Goal: Answer question/provide support: Participate in discussion

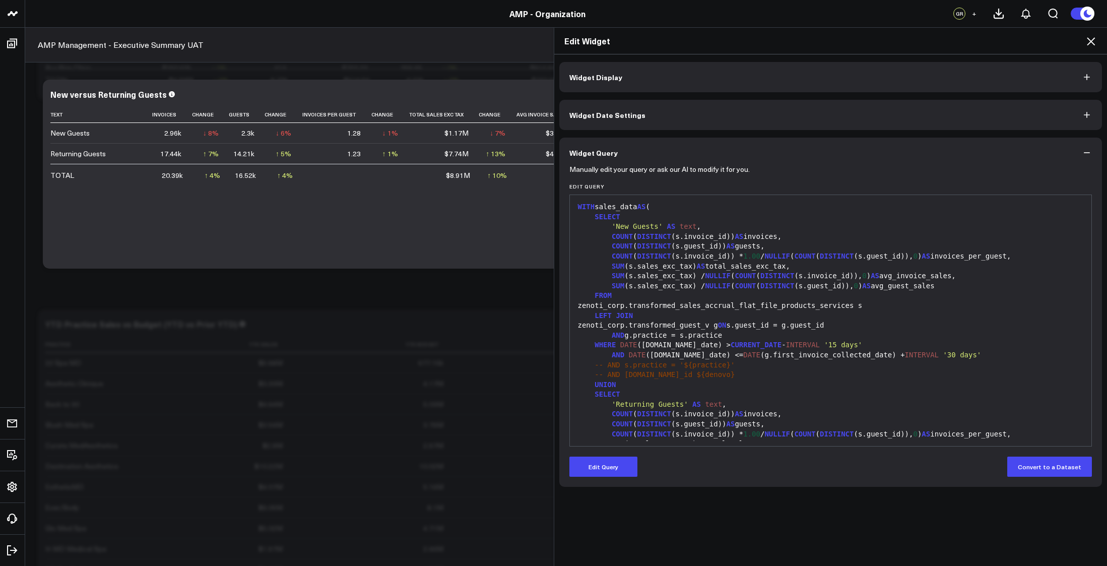
click at [933, 526] on div "Widget Display Widget Date Settings Widget Query Manually edit your query or as…" at bounding box center [830, 310] width 553 height 512
click at [972, 538] on div "Widget Display Widget Date Settings Widget Query Manually edit your query or as…" at bounding box center [830, 310] width 553 height 512
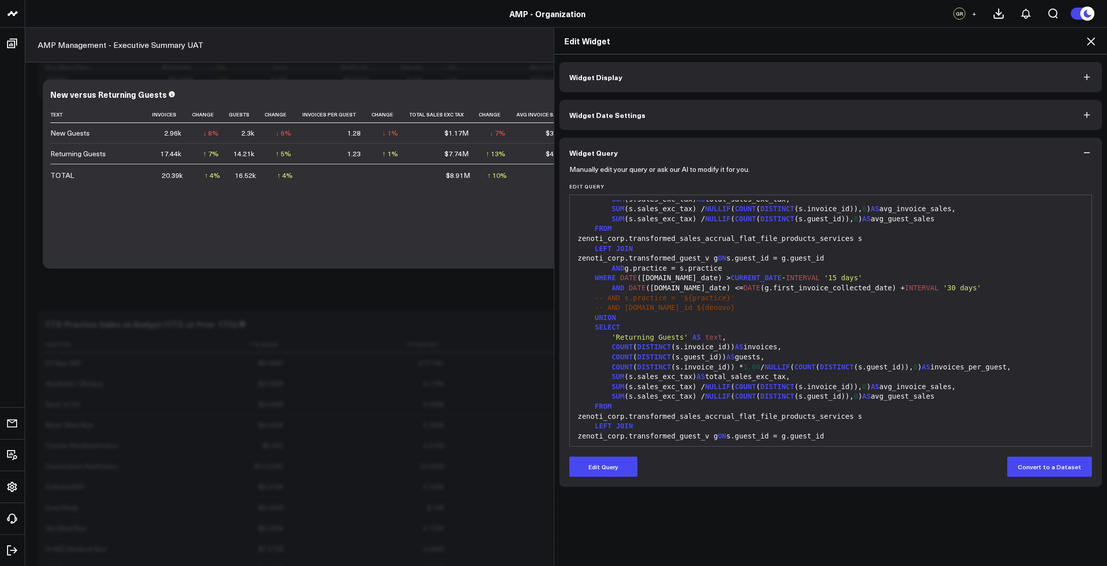
scroll to position [84, 0]
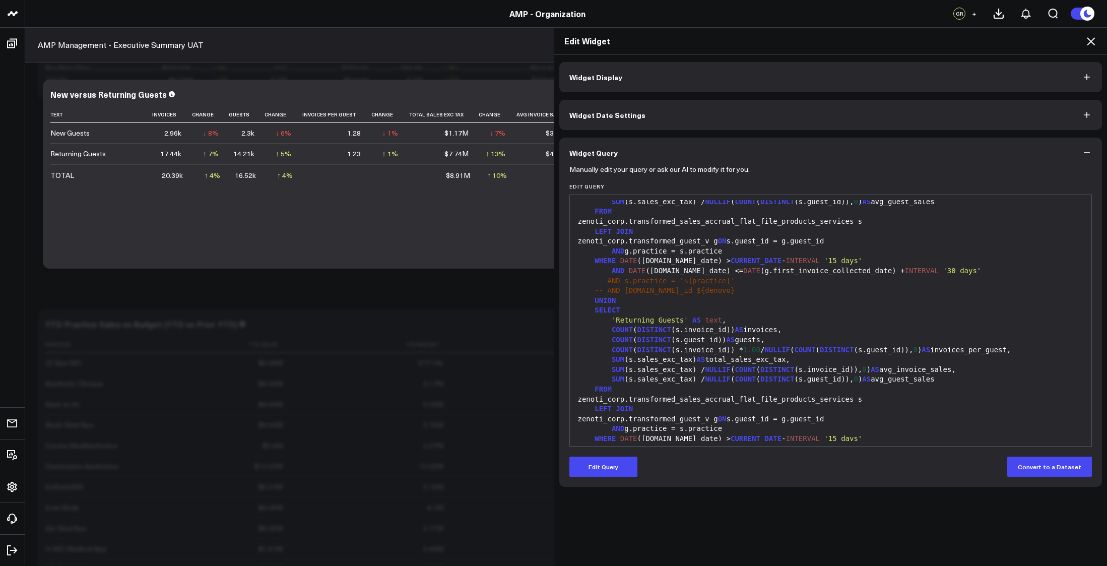
click at [850, 313] on div "SELECT" at bounding box center [831, 310] width 512 height 10
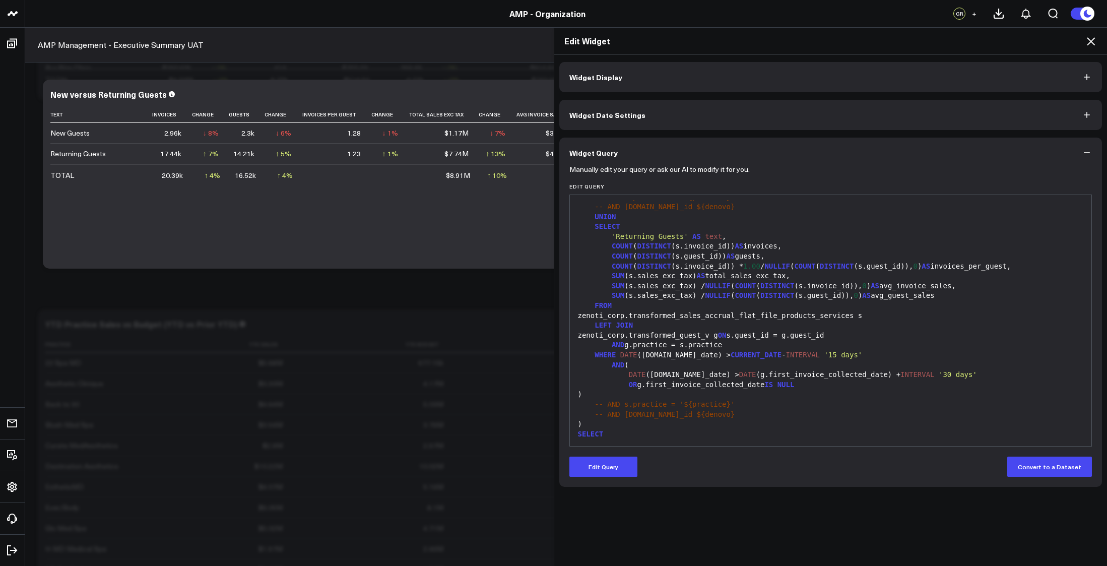
scroll to position [185, 0]
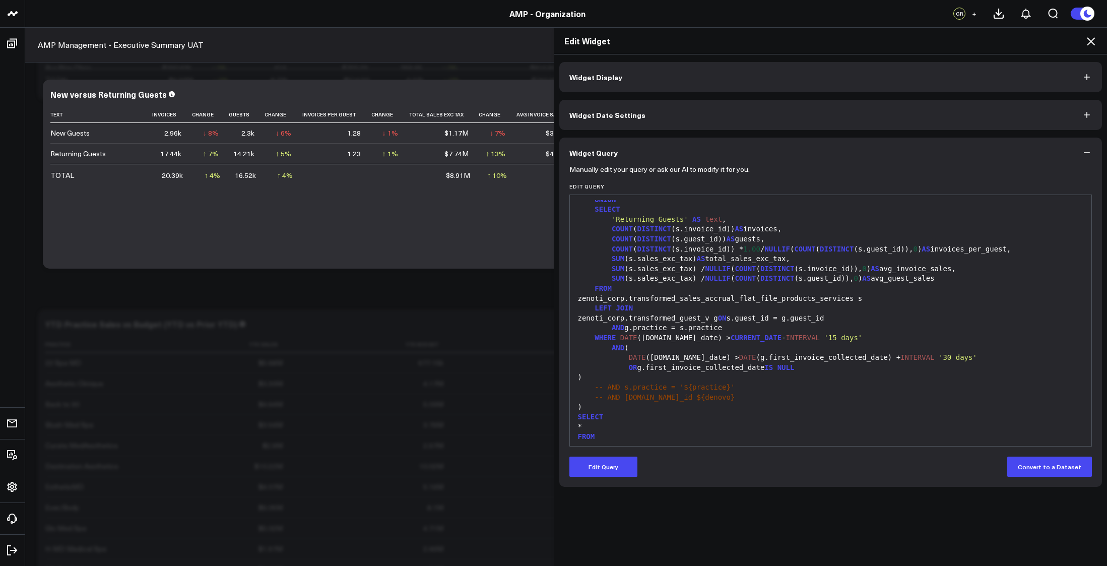
click at [940, 514] on div "Widget Display Widget Date Settings Widget Query Manually edit your query or as…" at bounding box center [830, 310] width 553 height 512
click at [793, 413] on div "SELECT" at bounding box center [831, 417] width 512 height 10
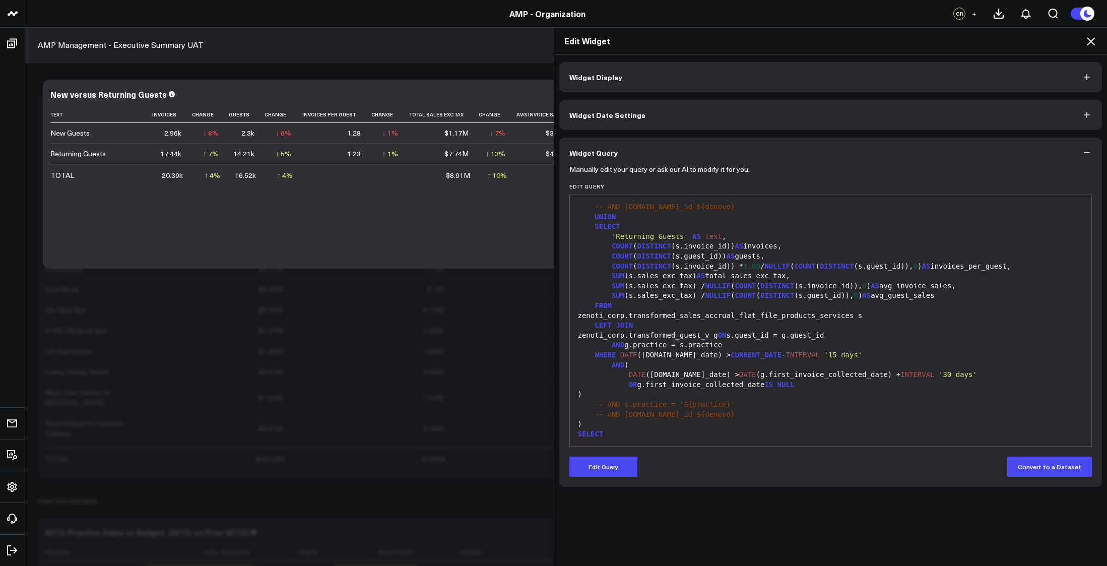
scroll to position [151, 0]
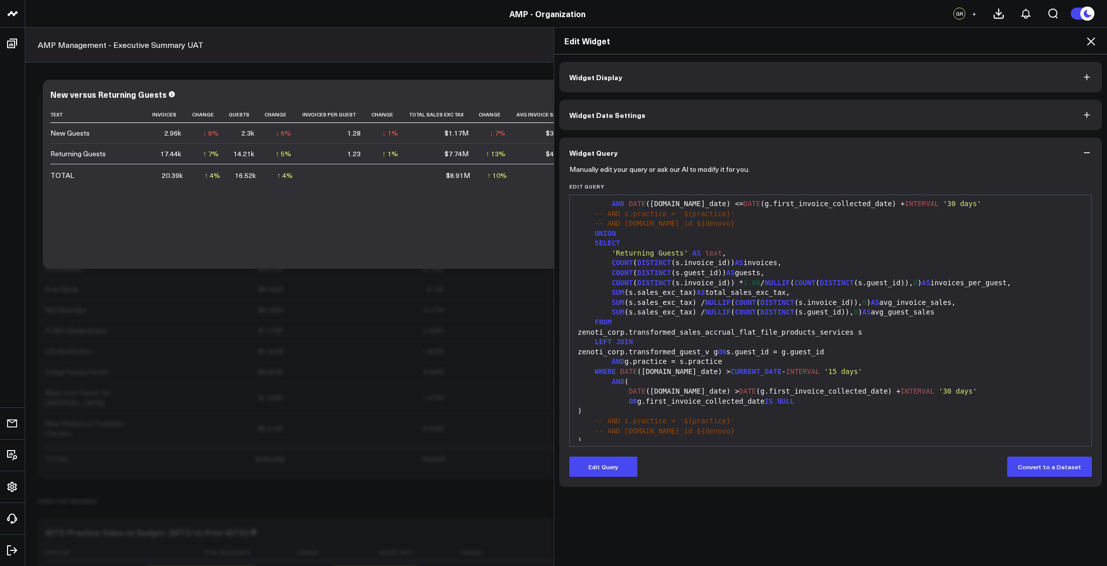
click at [922, 524] on div "Widget Display Widget Date Settings Widget Query Manually edit your query or as…" at bounding box center [830, 310] width 553 height 512
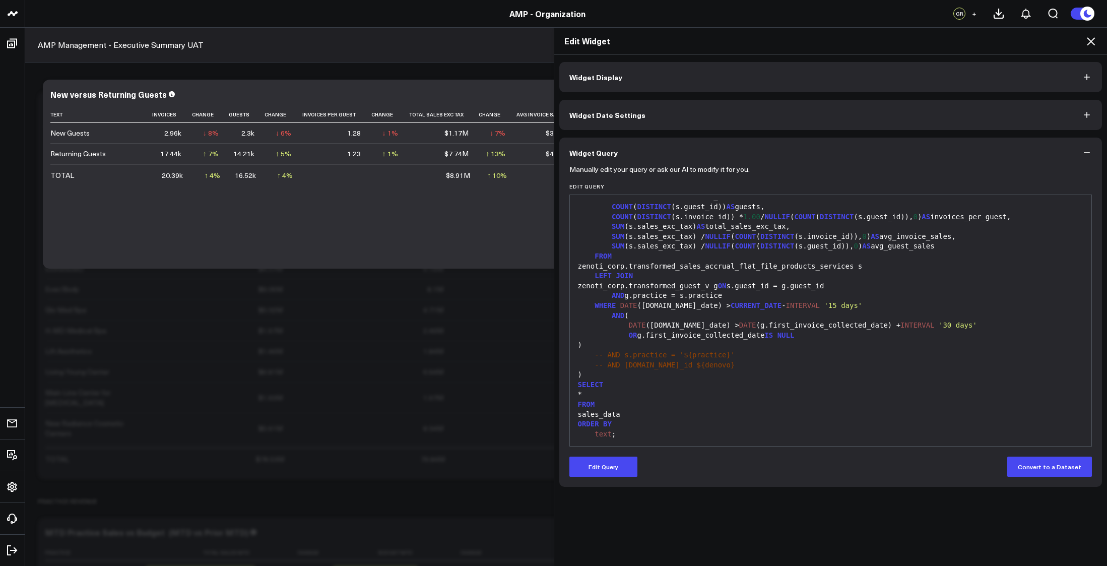
scroll to position [0, 0]
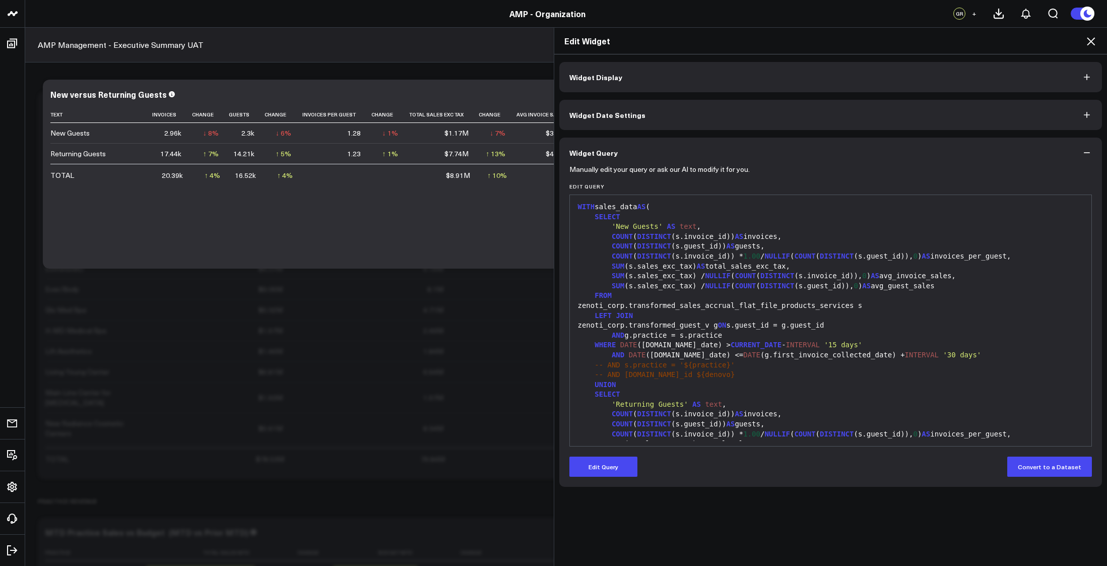
click at [935, 532] on div "Widget Display Widget Date Settings Widget Query Manually edit your query or as…" at bounding box center [830, 310] width 553 height 512
click at [1089, 42] on icon at bounding box center [1091, 41] width 12 height 12
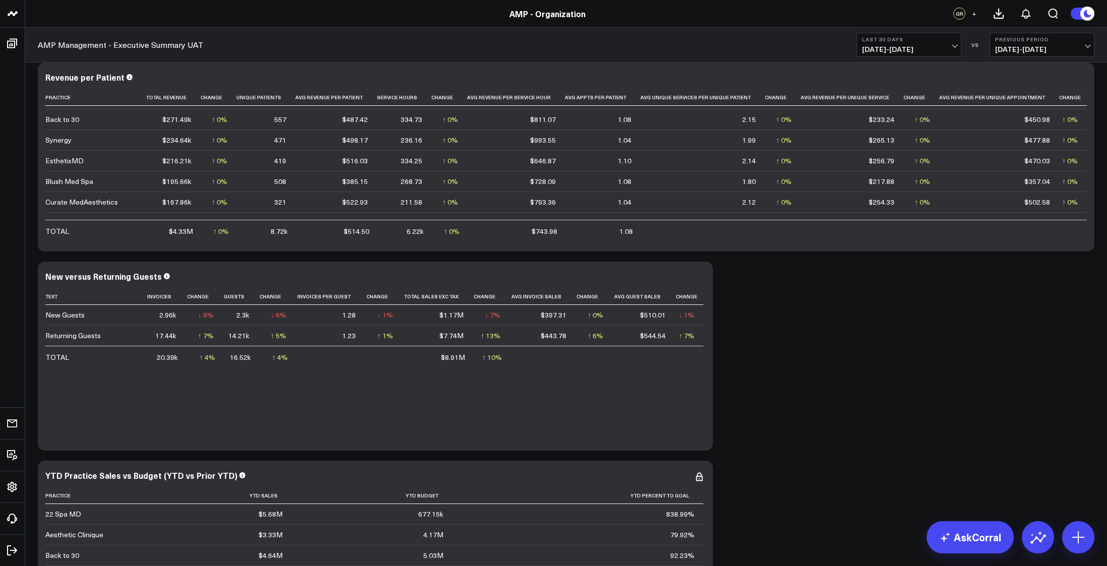
scroll to position [269, 0]
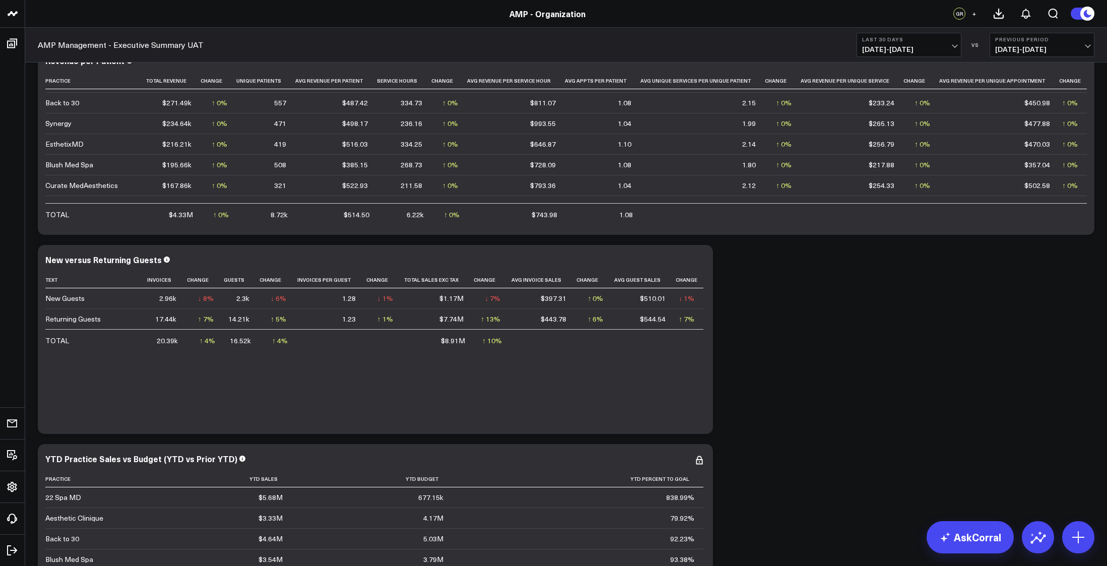
click at [952, 45] on span "[DATE] - [DATE]" at bounding box center [909, 49] width 94 height 8
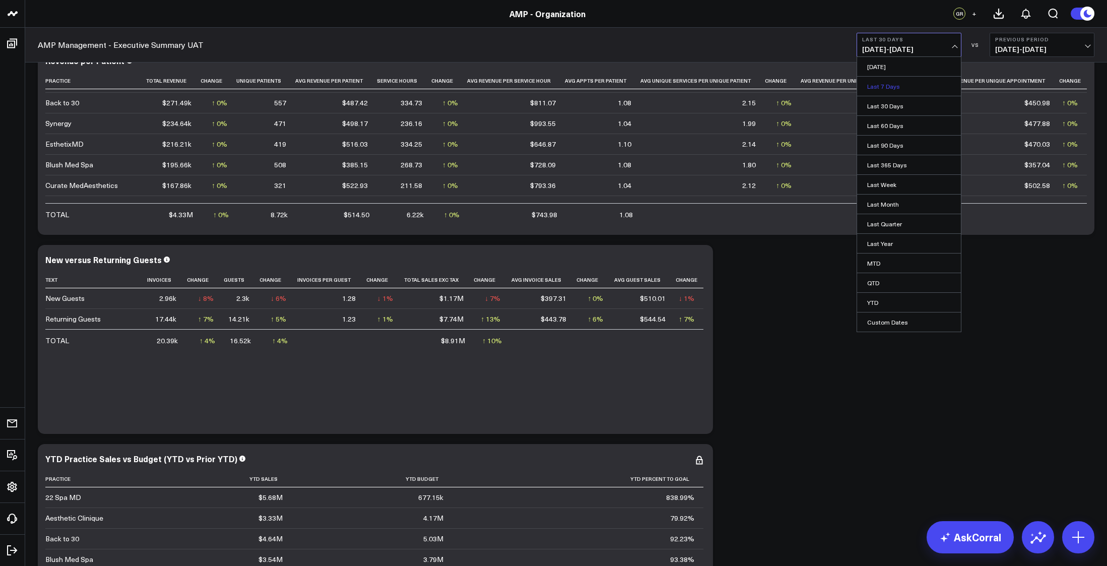
click at [890, 84] on link "Last 7 Days" at bounding box center [909, 86] width 104 height 19
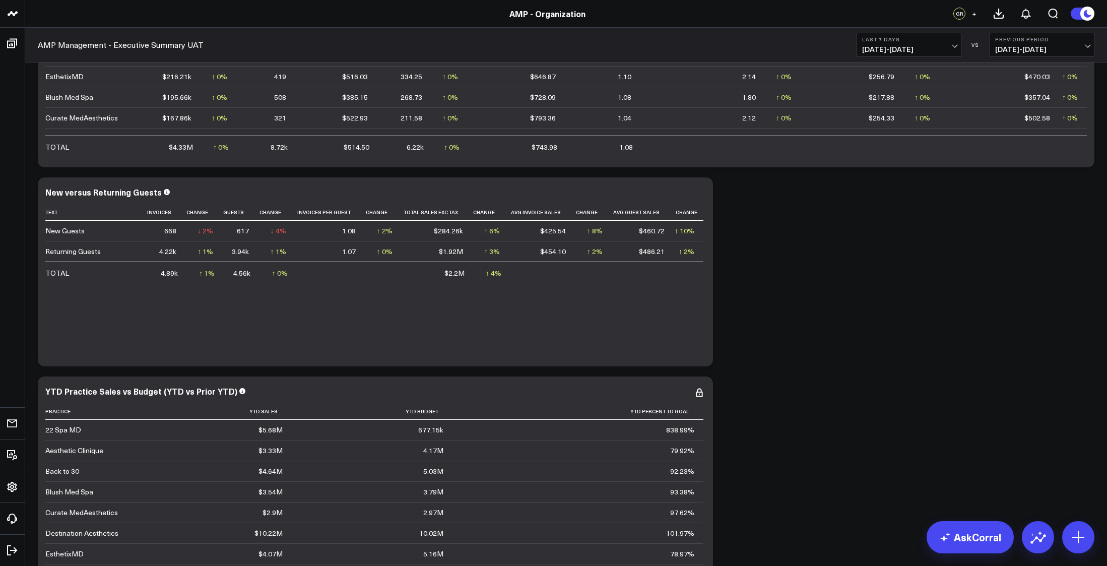
scroll to position [353, 0]
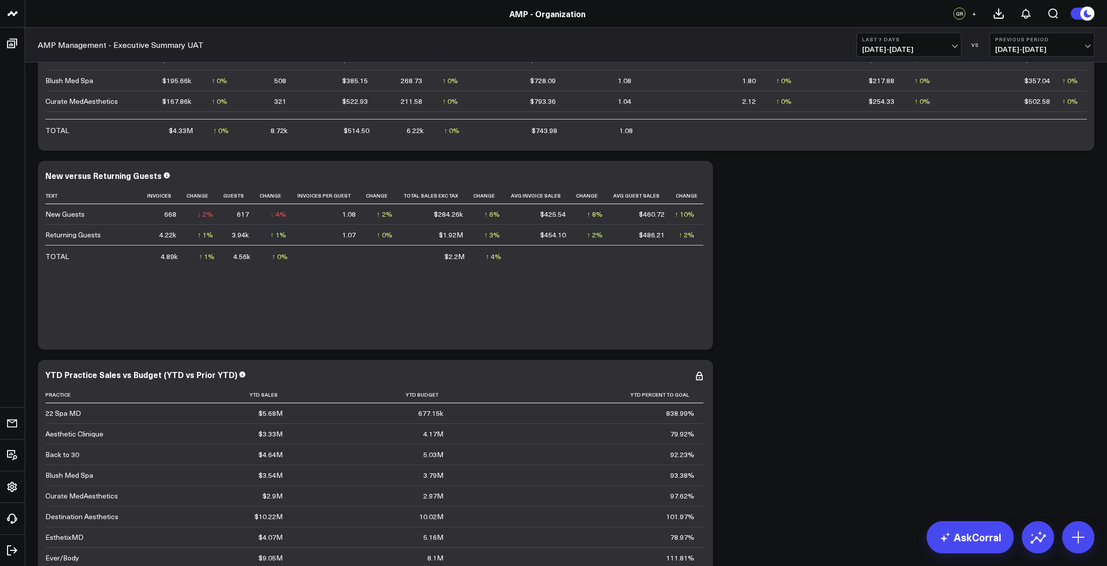
click at [955, 37] on b "Last 7 Days" at bounding box center [909, 39] width 94 height 6
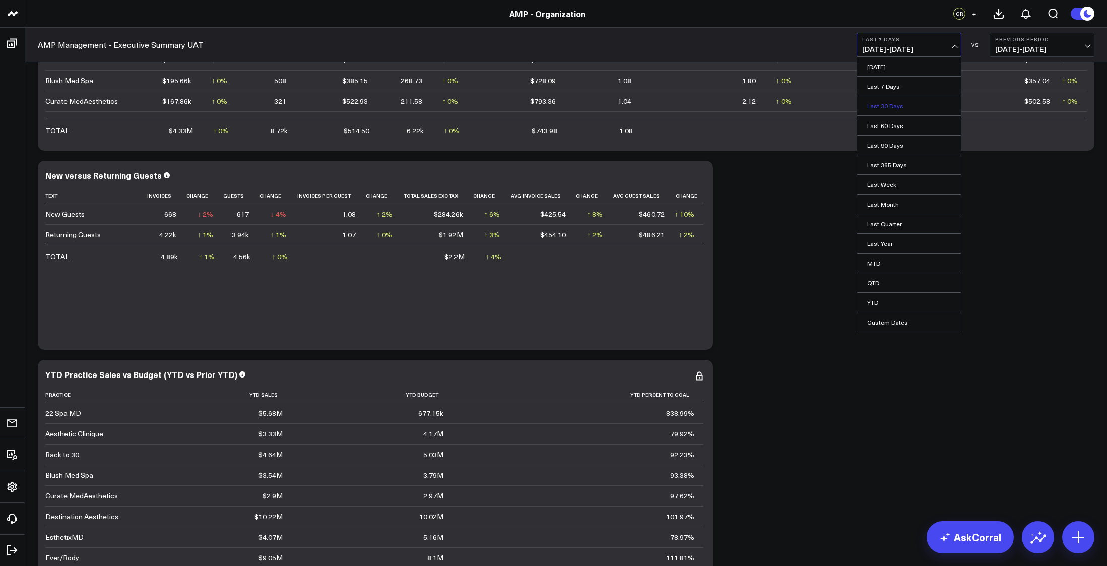
click at [885, 109] on link "Last 30 Days" at bounding box center [909, 105] width 104 height 19
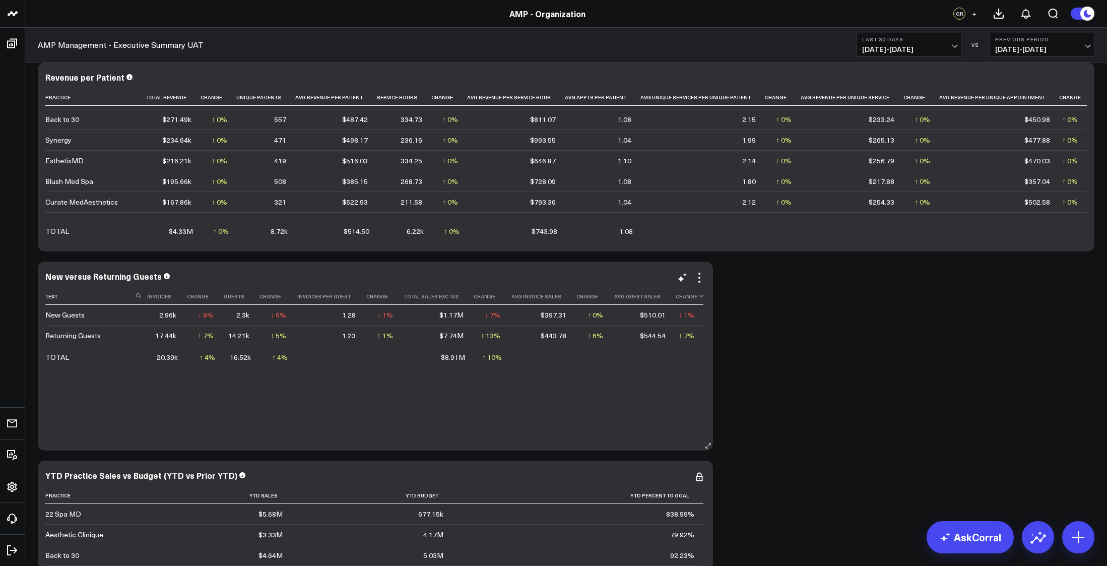
scroll to position [269, 0]
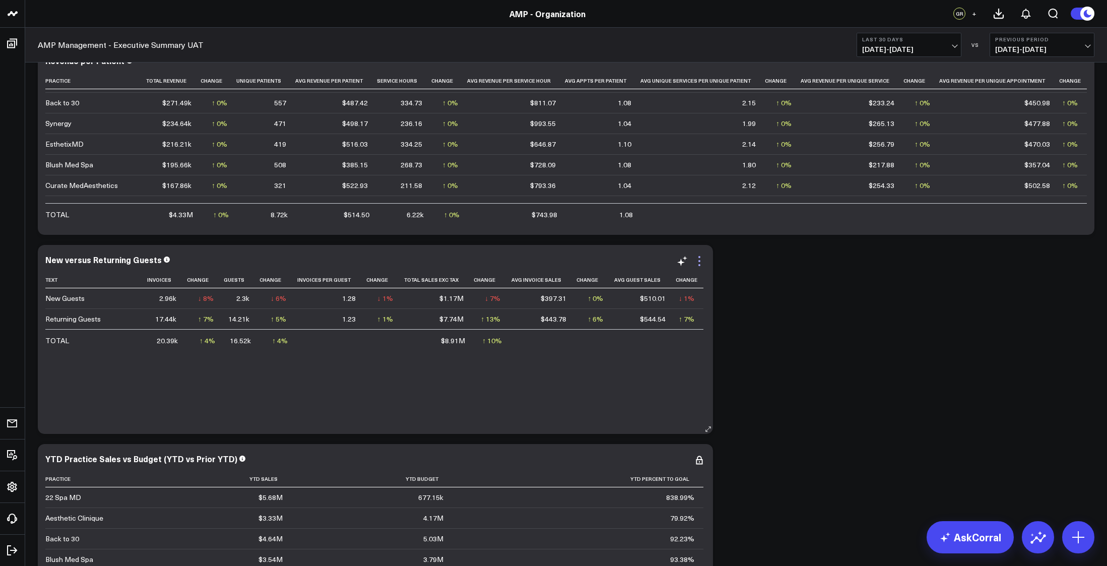
click at [702, 256] on icon at bounding box center [699, 261] width 12 height 12
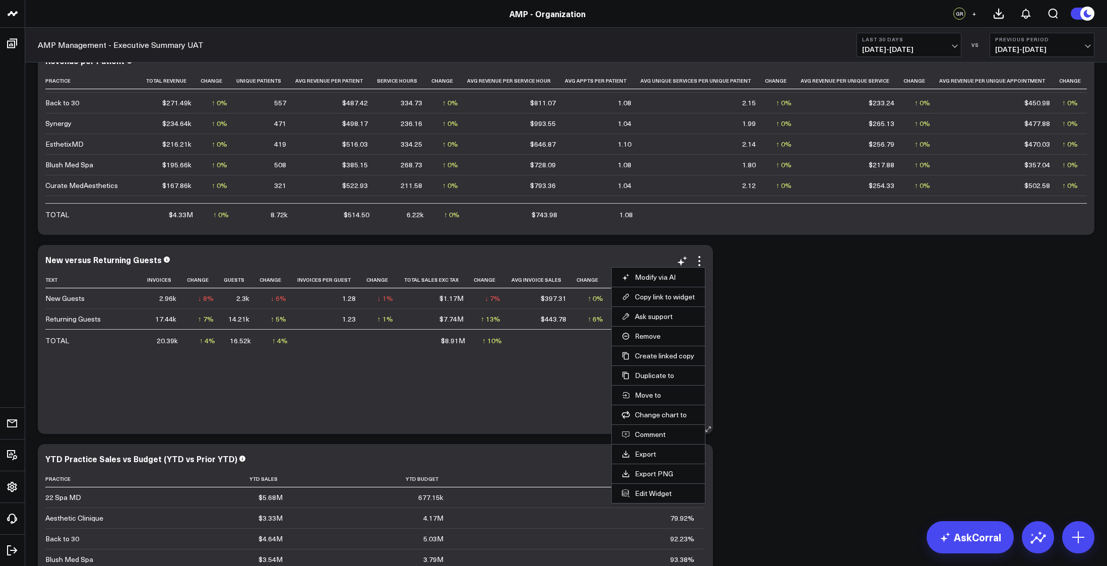
click at [649, 488] on li "Edit Widget" at bounding box center [658, 493] width 93 height 20
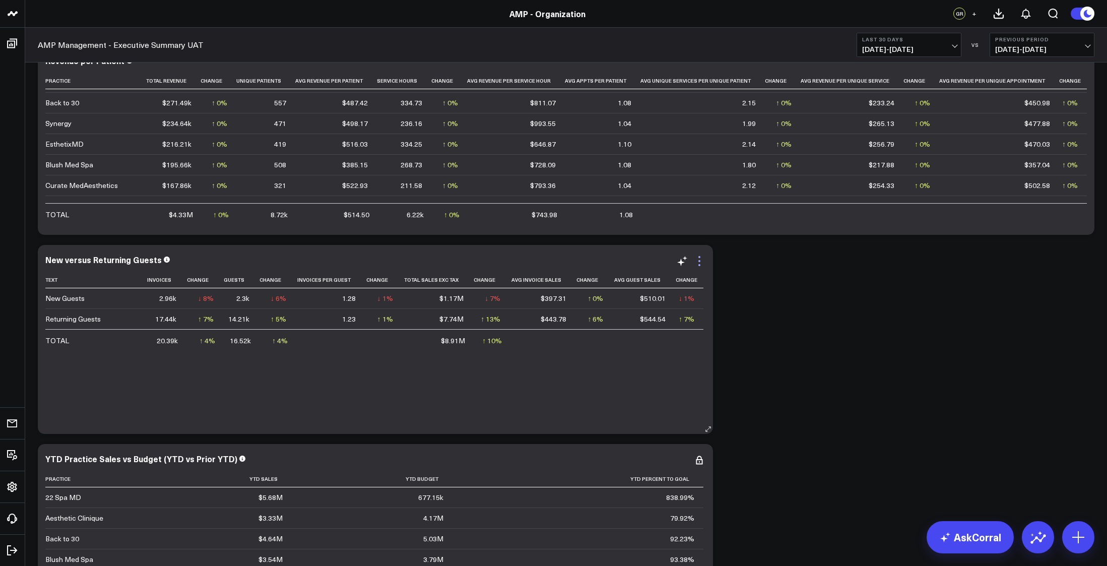
click at [700, 259] on icon at bounding box center [699, 261] width 12 height 12
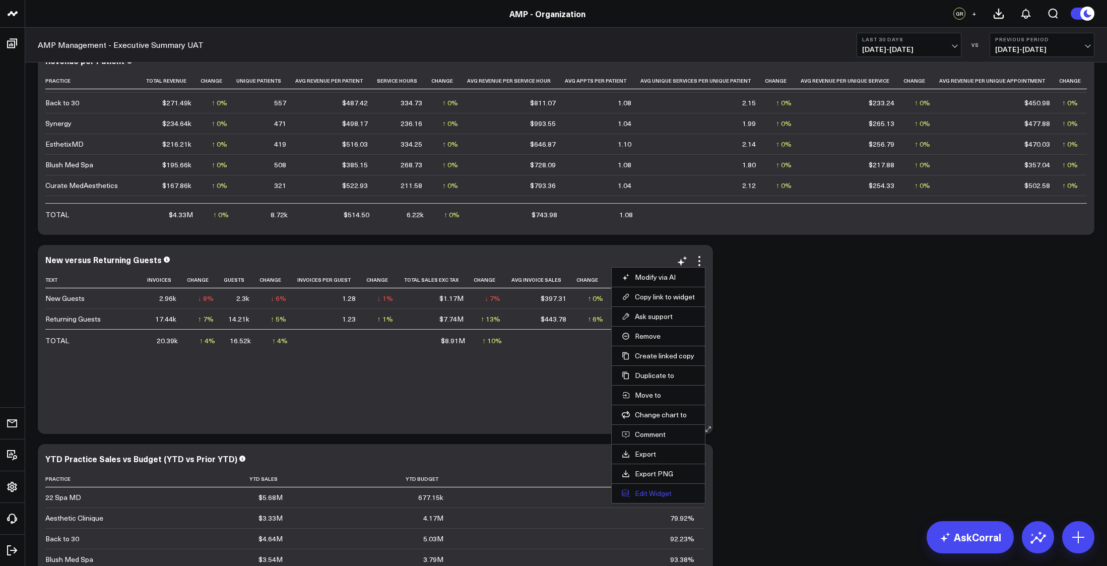
click at [659, 489] on button "Edit Widget" at bounding box center [658, 493] width 73 height 9
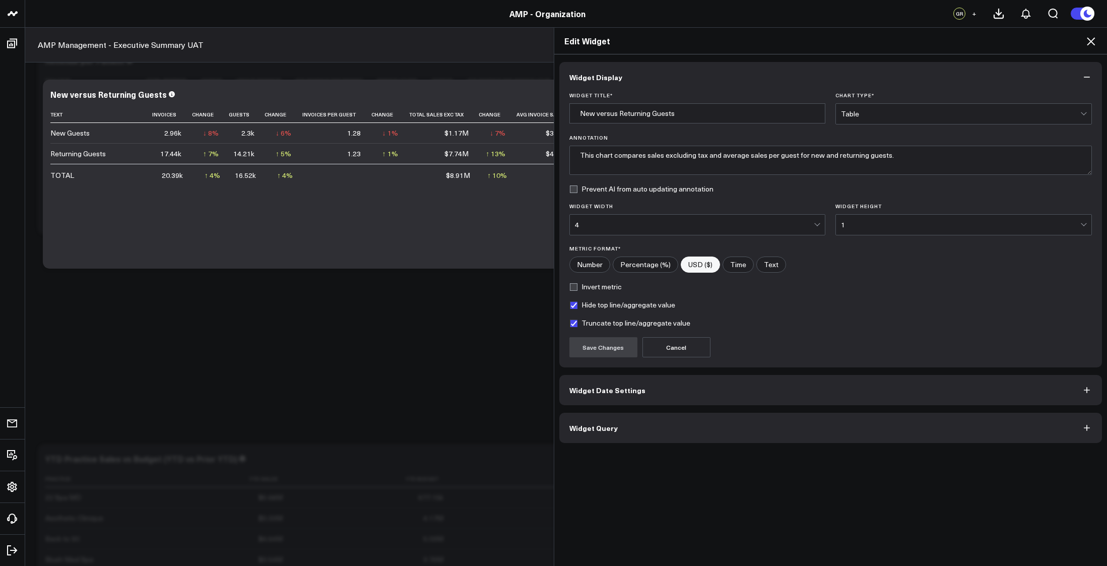
click at [858, 438] on button "Widget Query" at bounding box center [830, 428] width 543 height 30
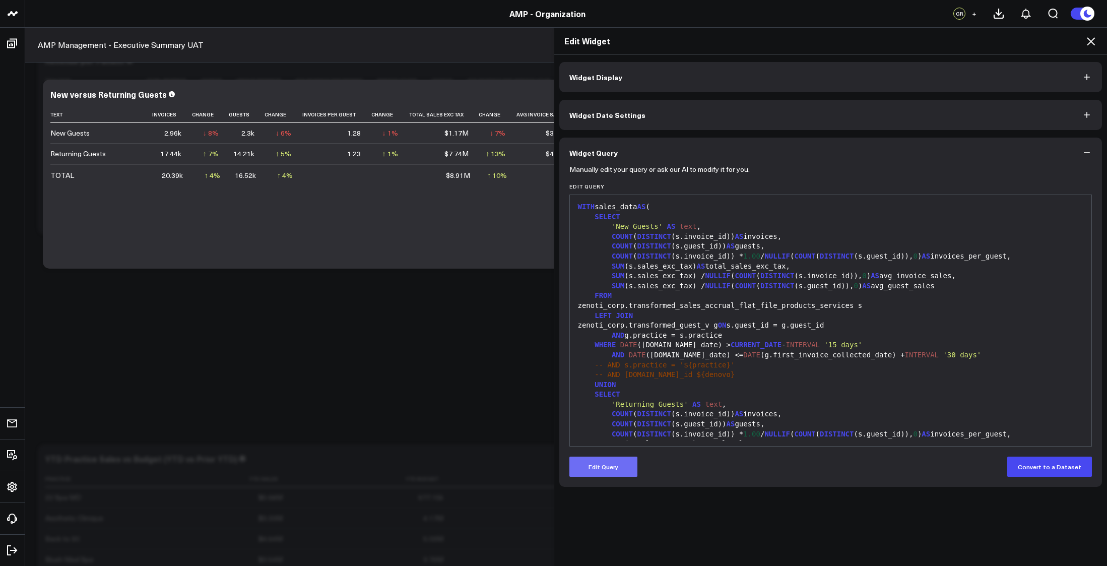
click at [589, 468] on button "Edit Query" at bounding box center [603, 467] width 68 height 20
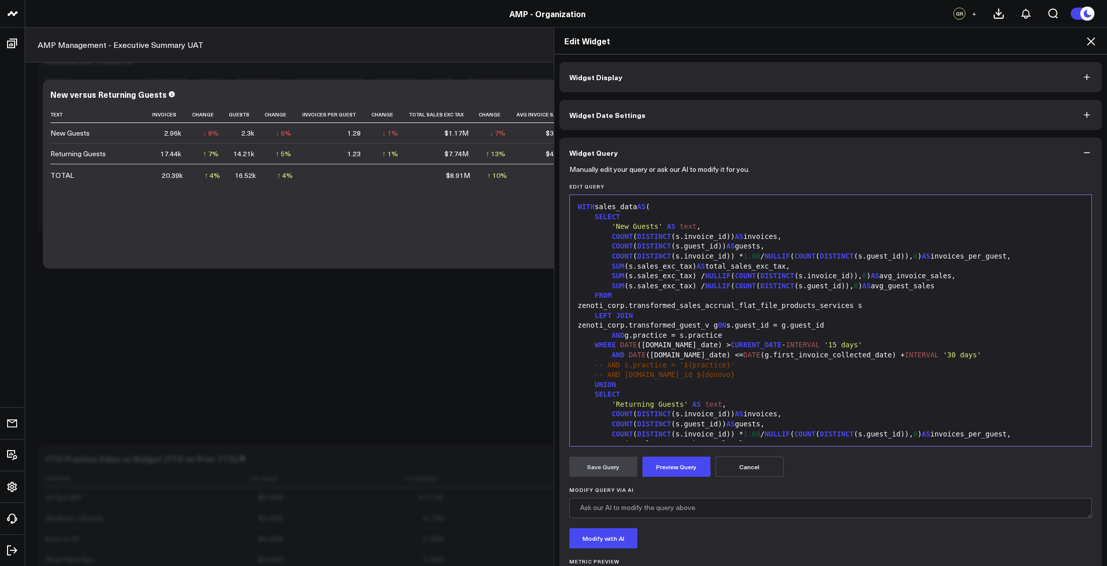
click at [770, 359] on div "AND DATE ([DOMAIN_NAME]_date) <= DATE (g.first_invoice_collected_date) + INTERV…" at bounding box center [831, 355] width 512 height 10
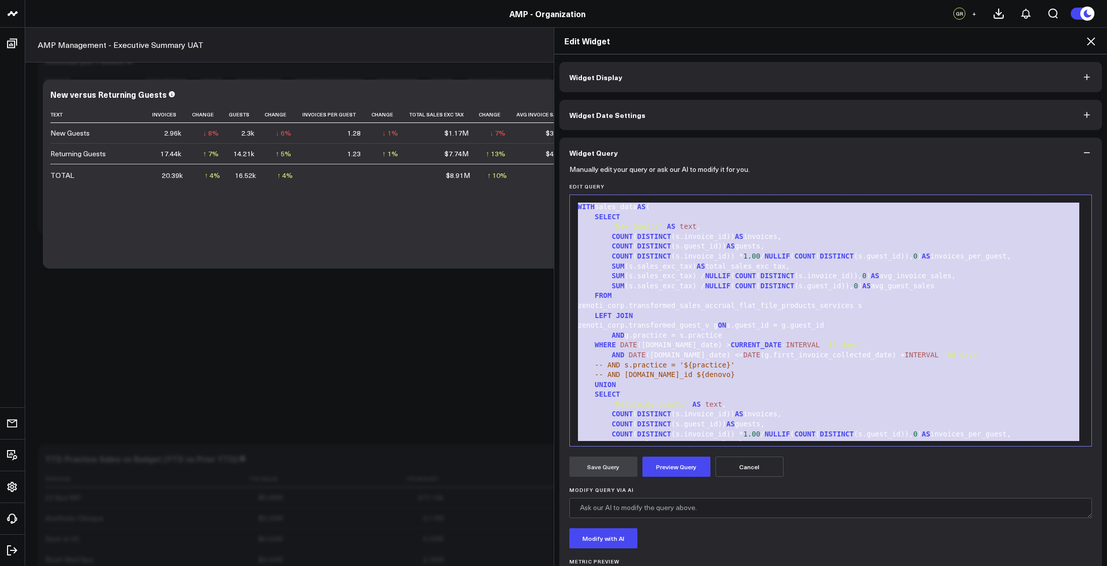
copy div "WITH sales_data AS ( SELECT 'New Guests' AS text , COUNT ( DISTINCT (s.invoice_…"
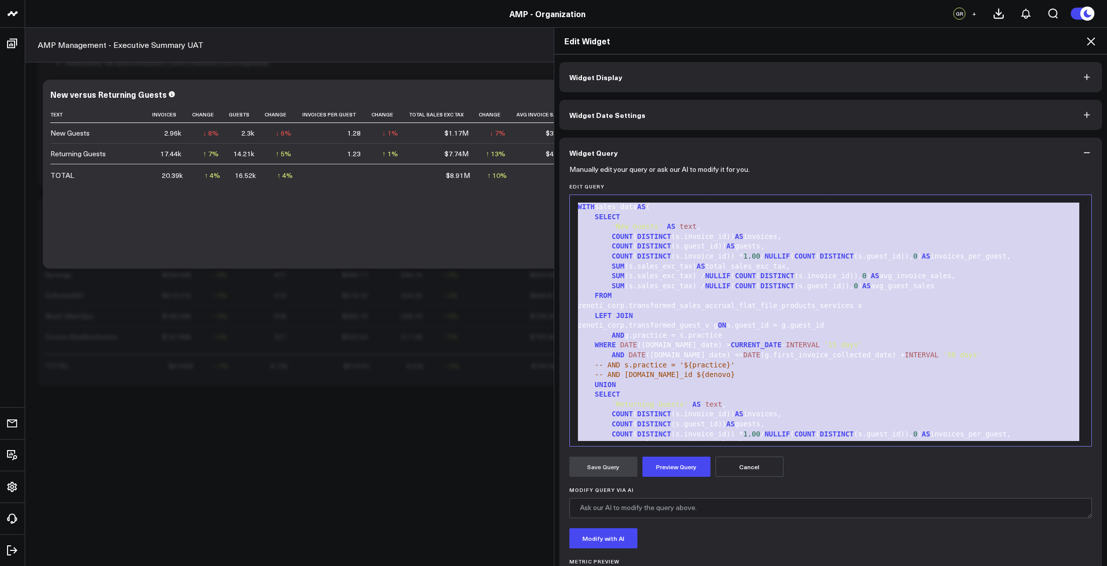
scroll to position [101, 0]
click at [1099, 42] on div "Edit Widget" at bounding box center [830, 41] width 553 height 27
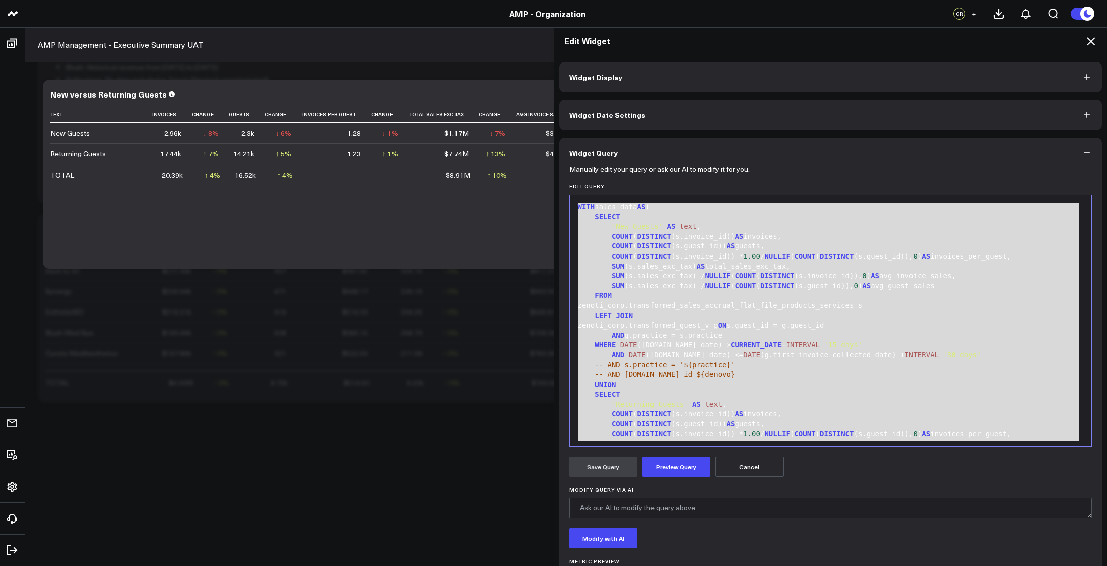
click at [1091, 41] on icon at bounding box center [1091, 41] width 8 height 8
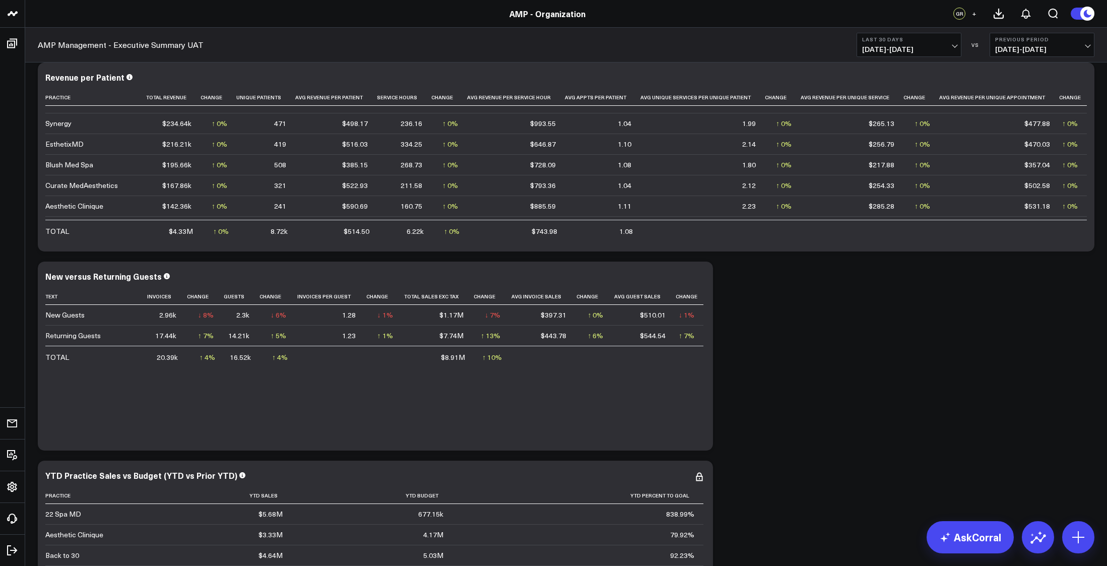
scroll to position [269, 0]
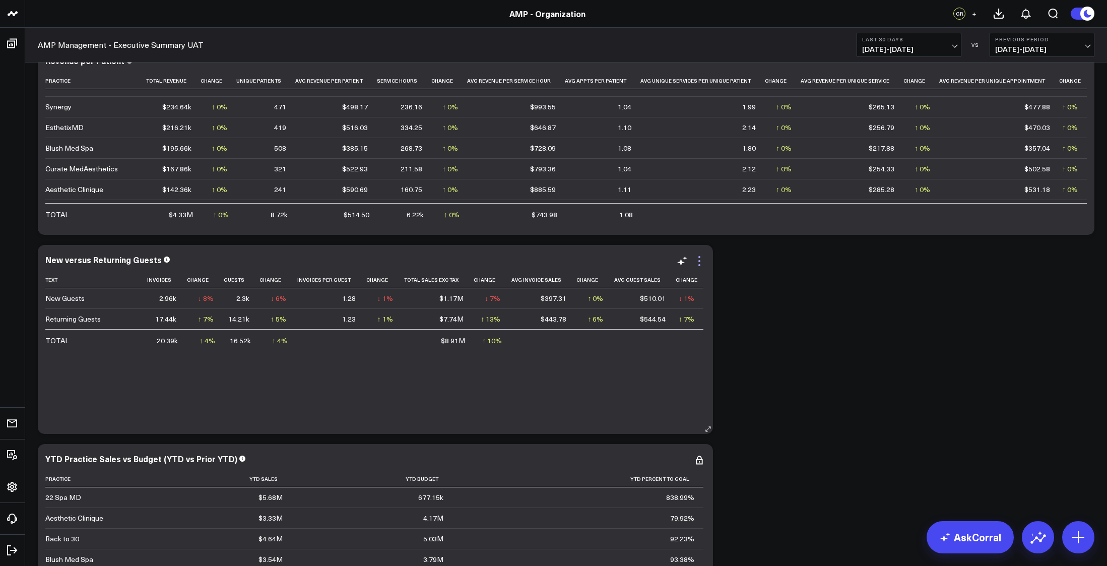
click at [702, 263] on icon at bounding box center [699, 261] width 12 height 12
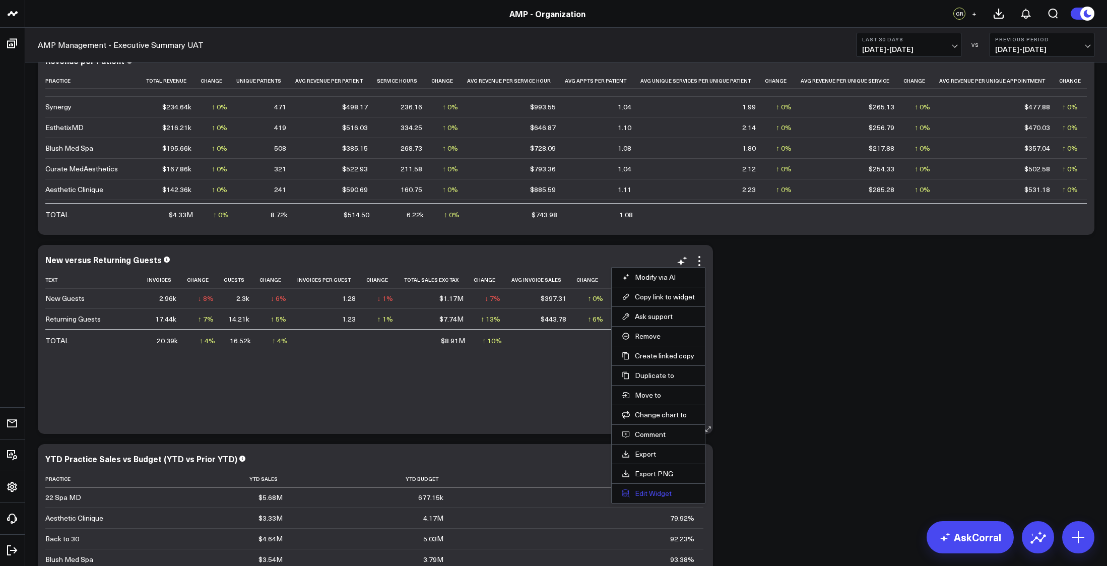
click at [654, 493] on button "Edit Widget" at bounding box center [658, 493] width 73 height 9
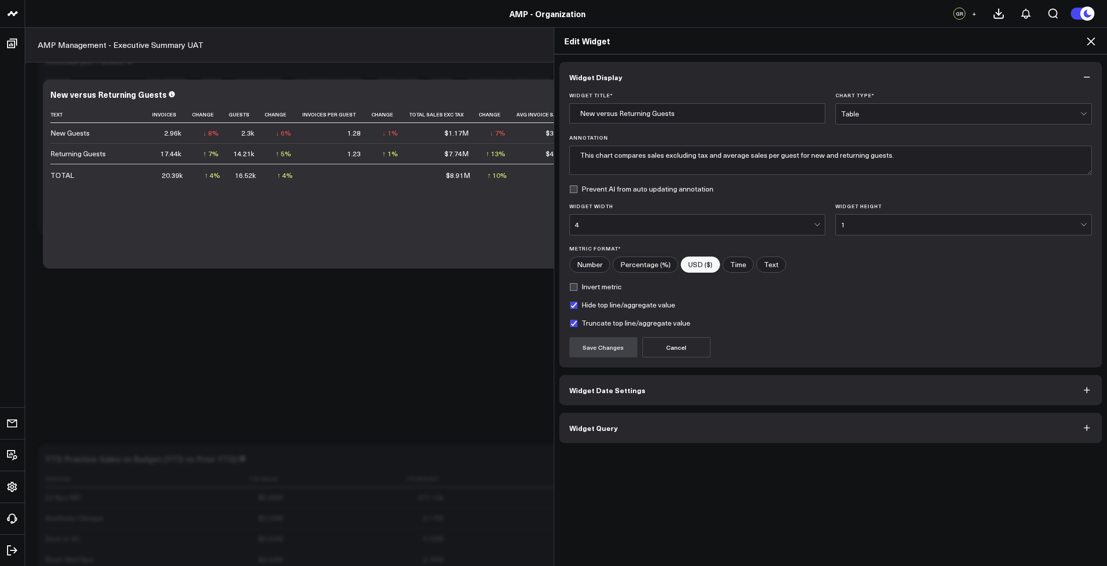
click at [610, 430] on span "Widget Query" at bounding box center [593, 428] width 48 height 8
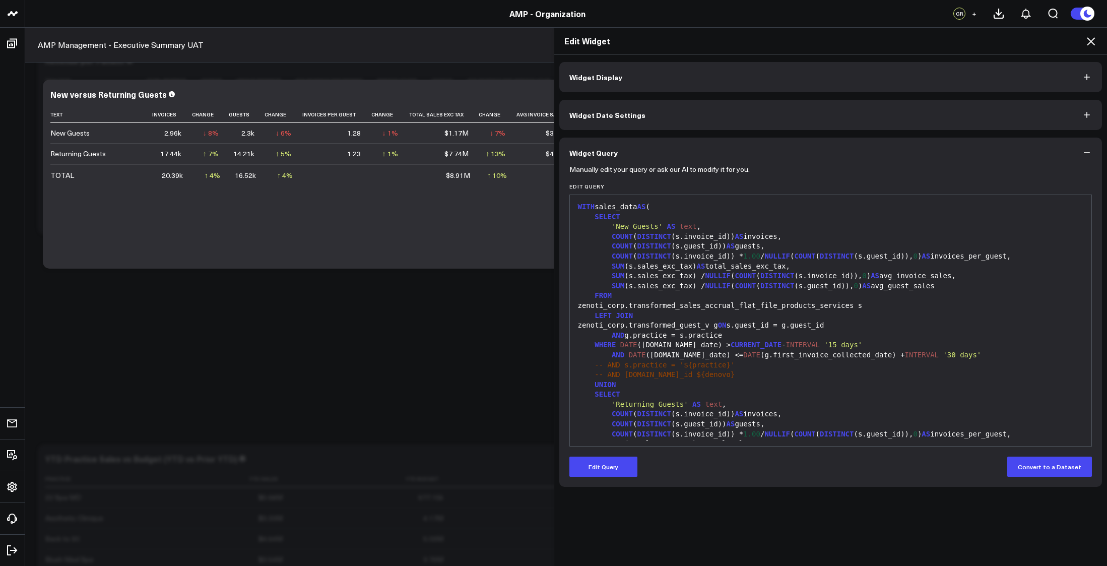
click at [687, 338] on div "AND g.practice = s.practice" at bounding box center [831, 336] width 512 height 10
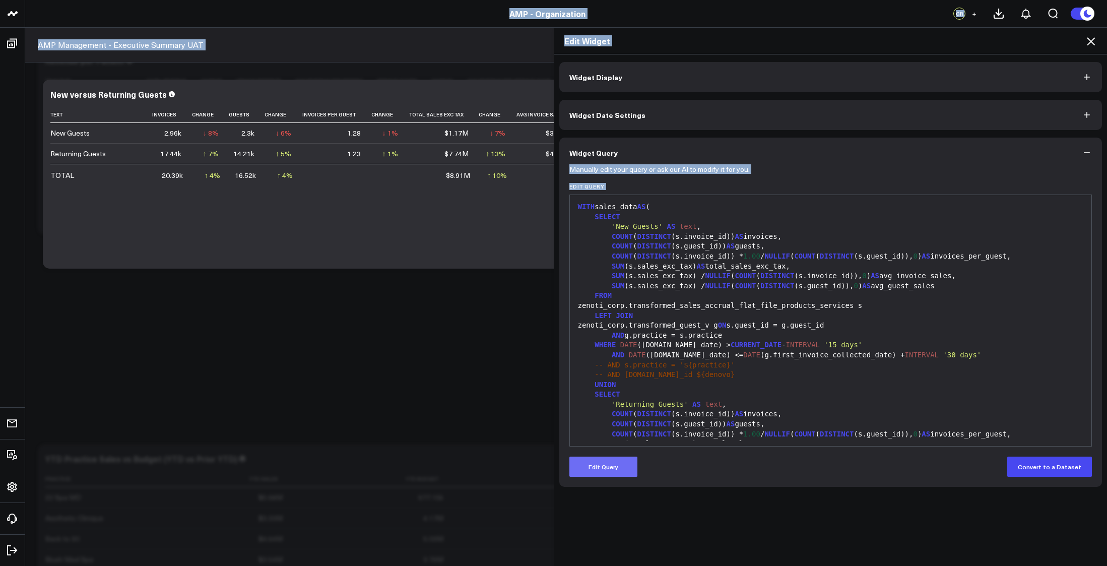
click at [597, 468] on button "Edit Query" at bounding box center [603, 467] width 68 height 20
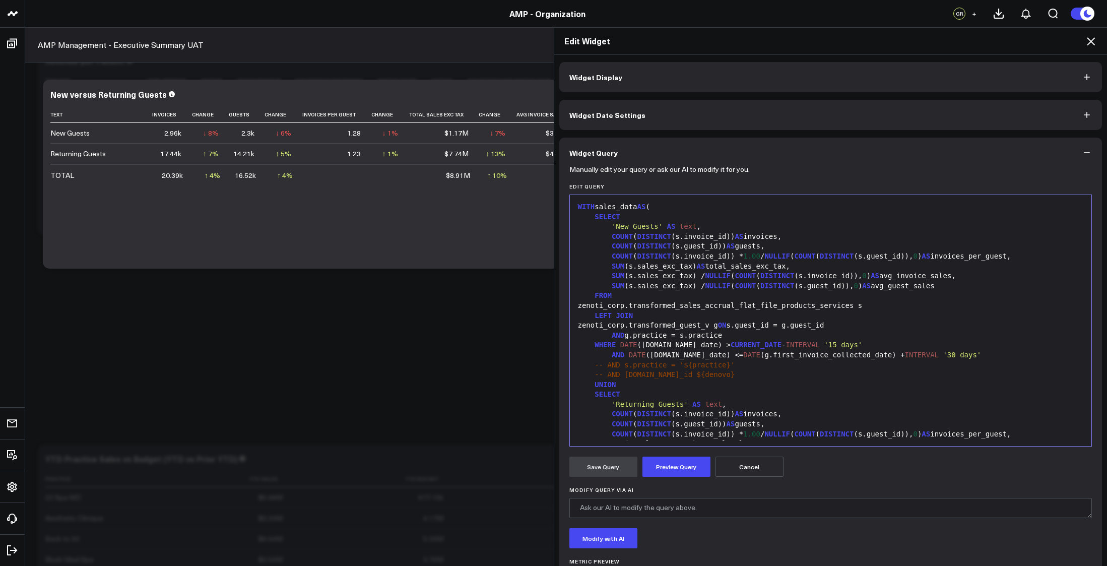
click at [773, 368] on div "-- AND s.practice = '${practice}'" at bounding box center [831, 365] width 512 height 10
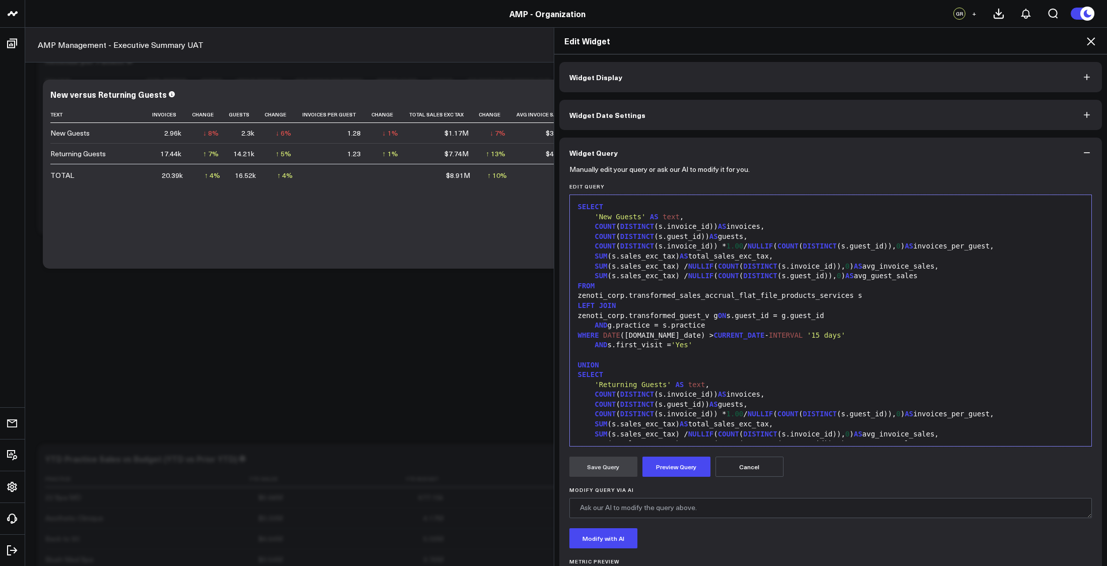
scroll to position [108, 0]
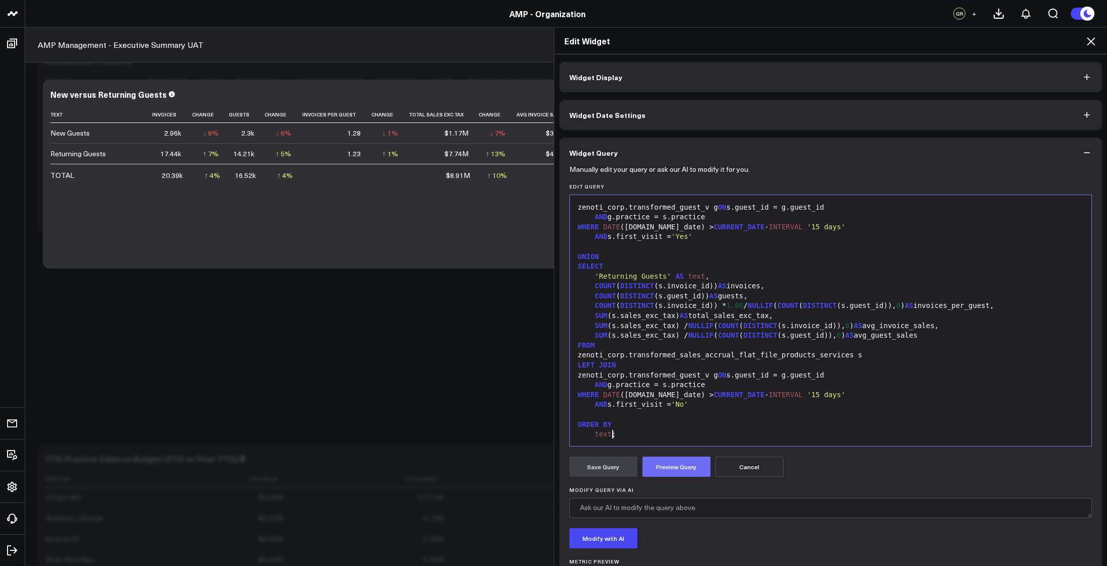
click at [686, 463] on button "Preview Query" at bounding box center [676, 467] width 68 height 20
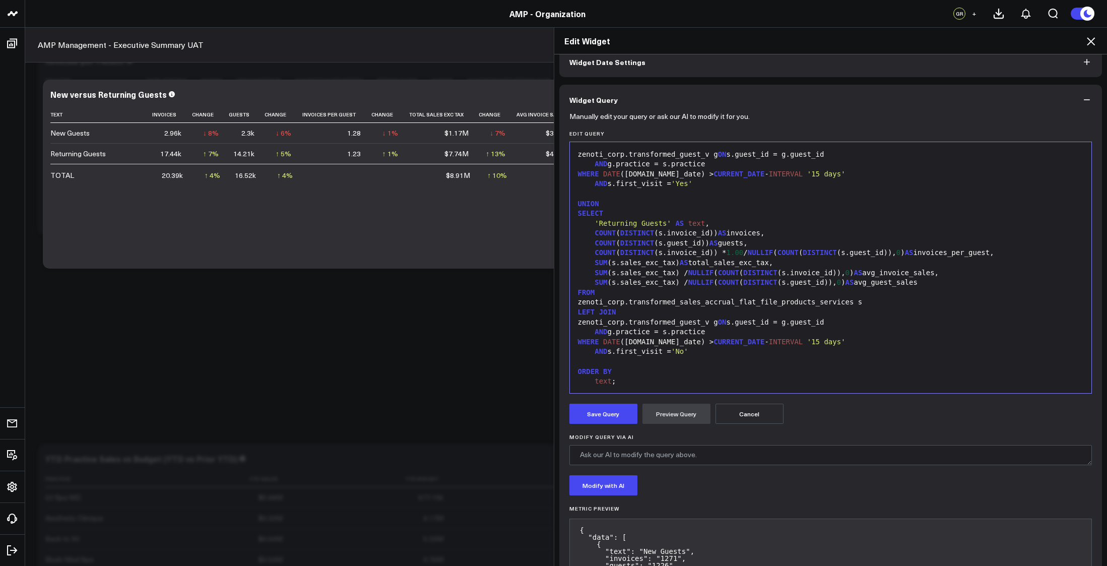
scroll to position [70, 0]
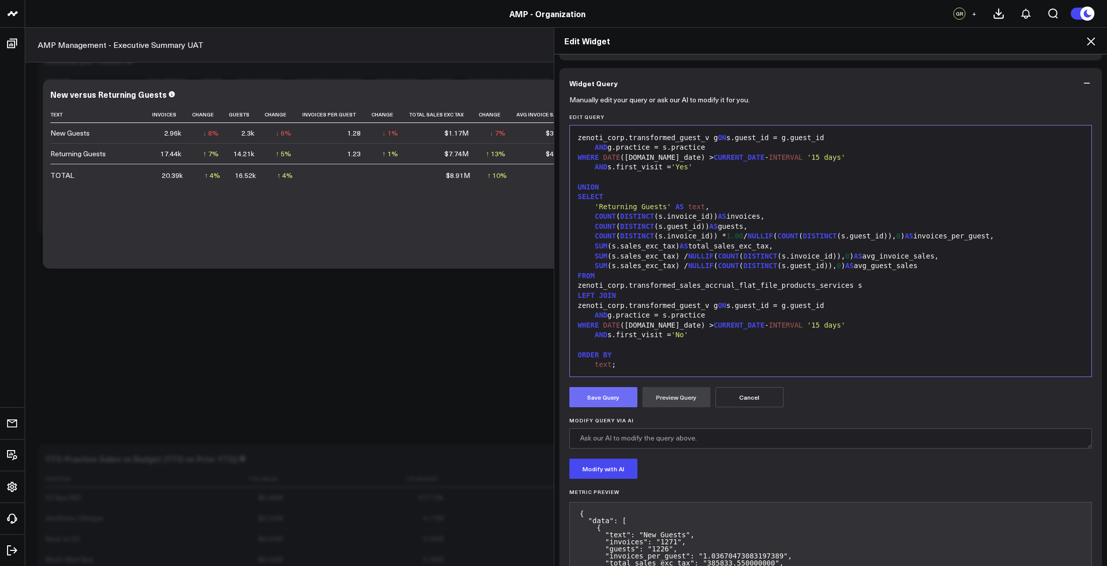
click at [598, 395] on button "Save Query" at bounding box center [603, 397] width 68 height 20
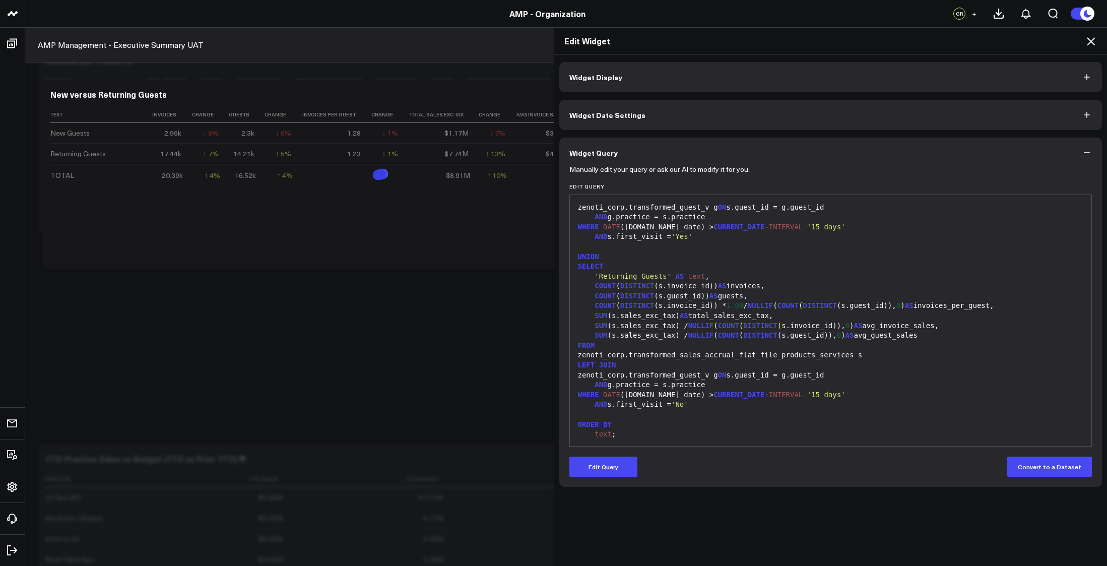
scroll to position [0, 0]
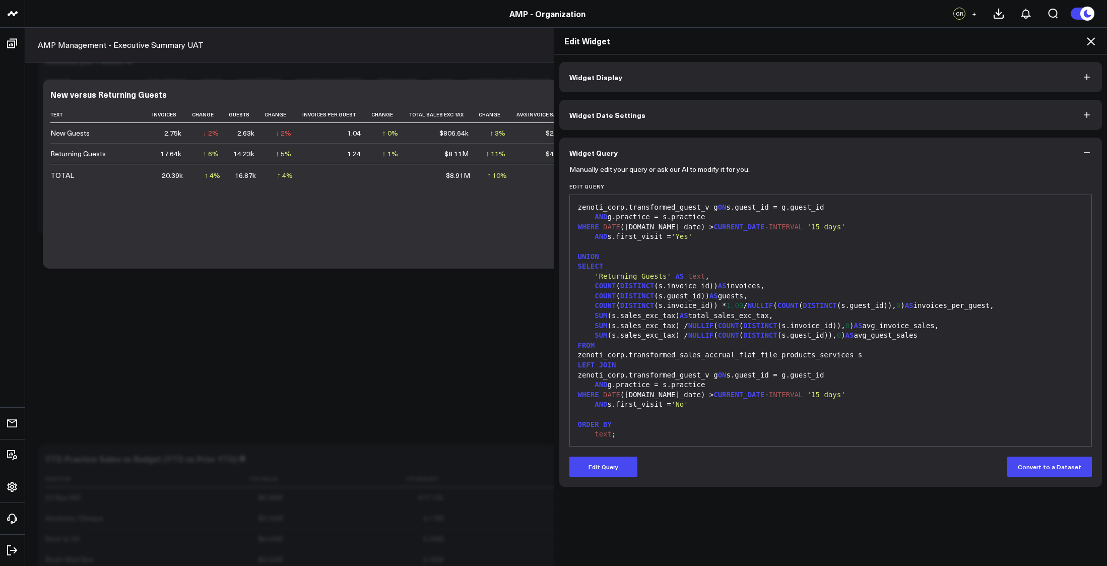
click at [1090, 43] on icon at bounding box center [1091, 41] width 8 height 8
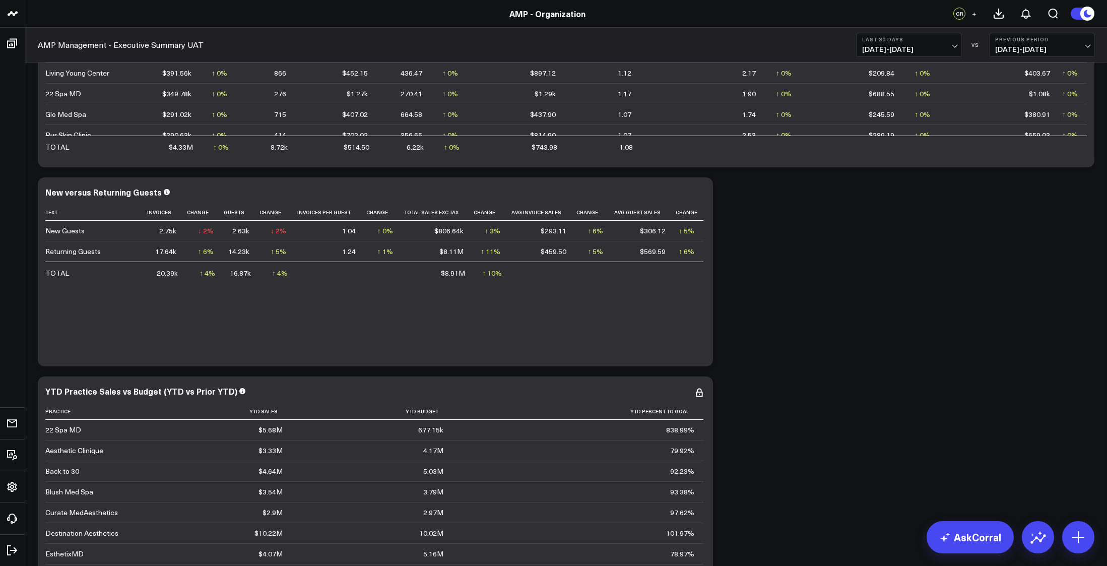
scroll to position [319, 0]
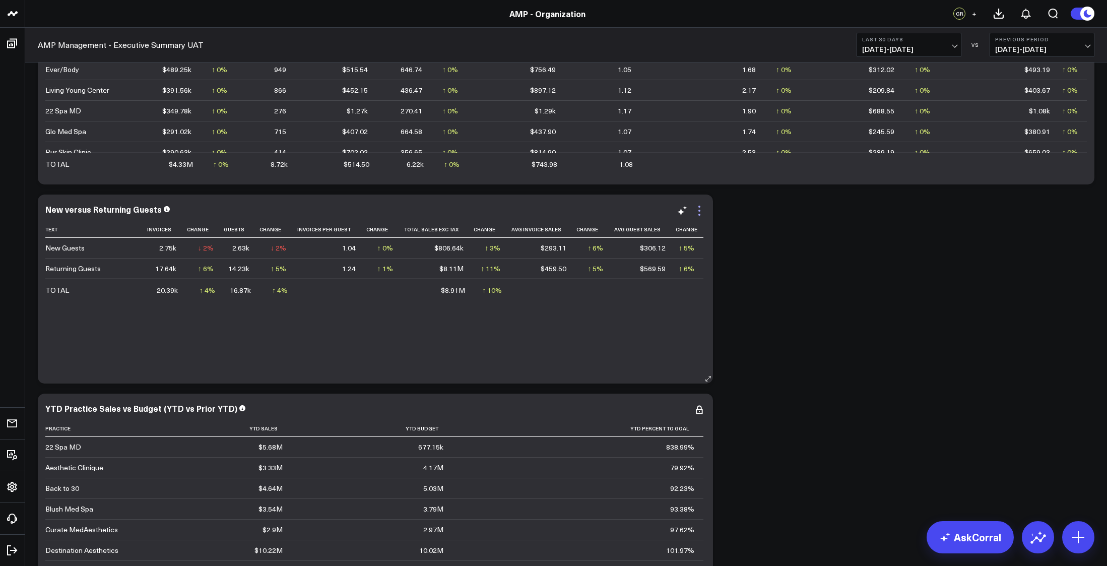
click at [701, 213] on icon at bounding box center [699, 211] width 12 height 12
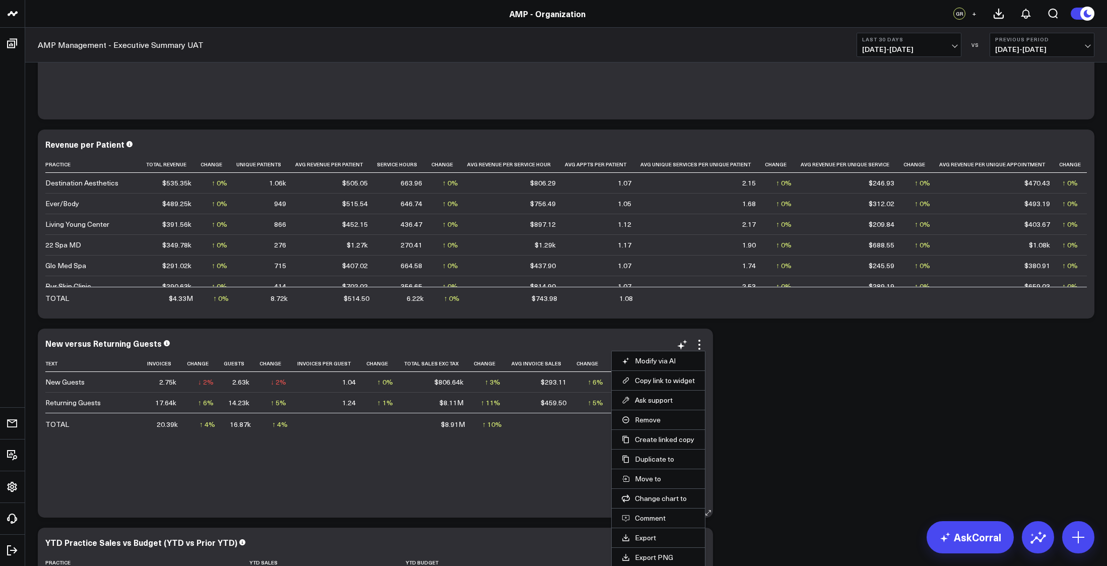
scroll to position [202, 0]
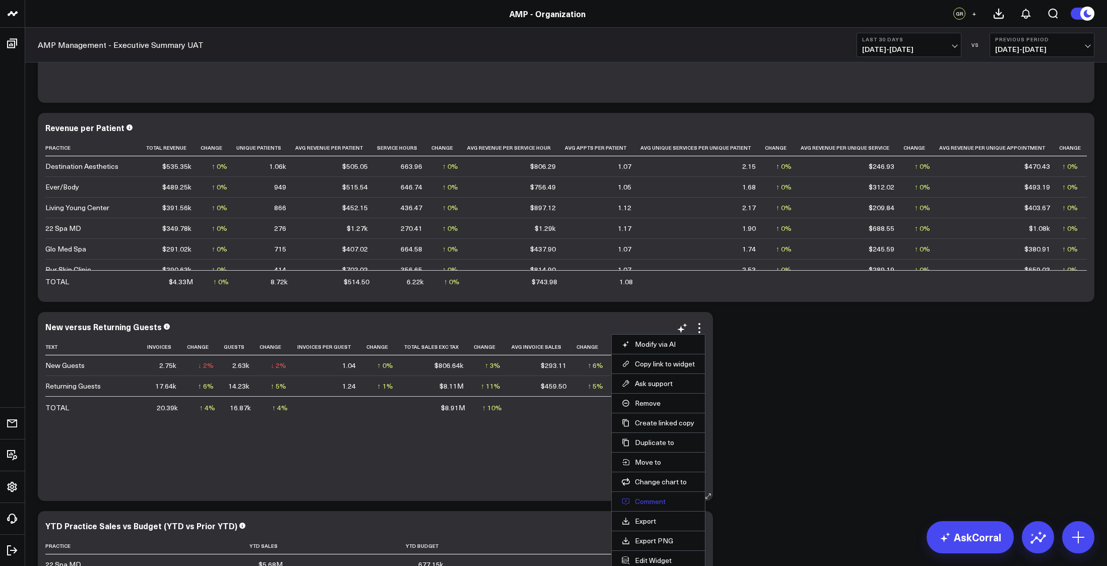
click at [647, 501] on button "Comment" at bounding box center [658, 501] width 73 height 9
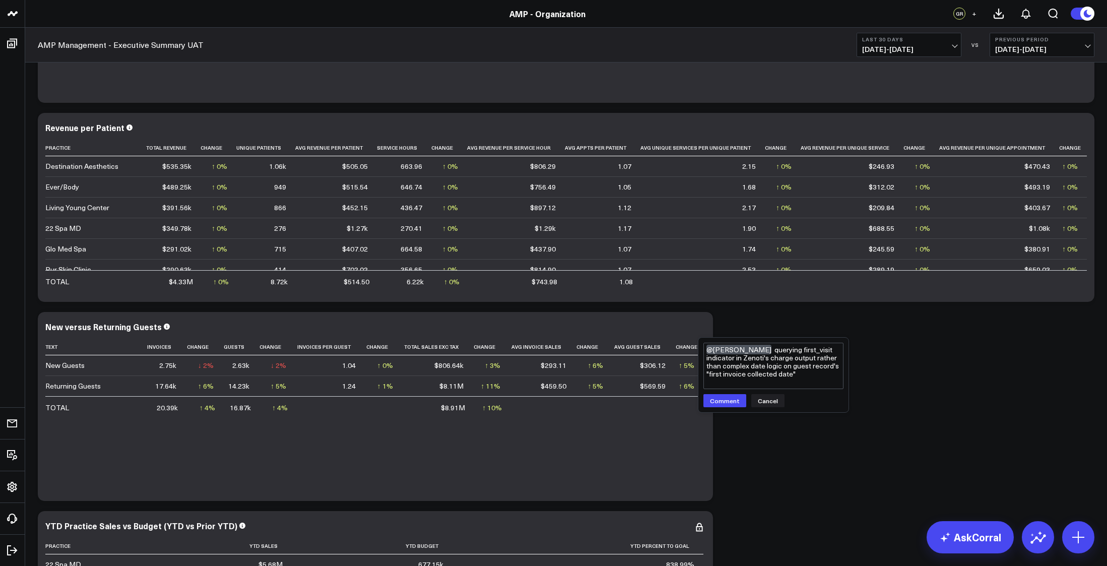
type textarea "@[PERSON_NAME] querying first_visit indicator in Zenoti's charge output rather …"
click at [660, 328] on icon "button" at bounding box center [665, 328] width 12 height 12
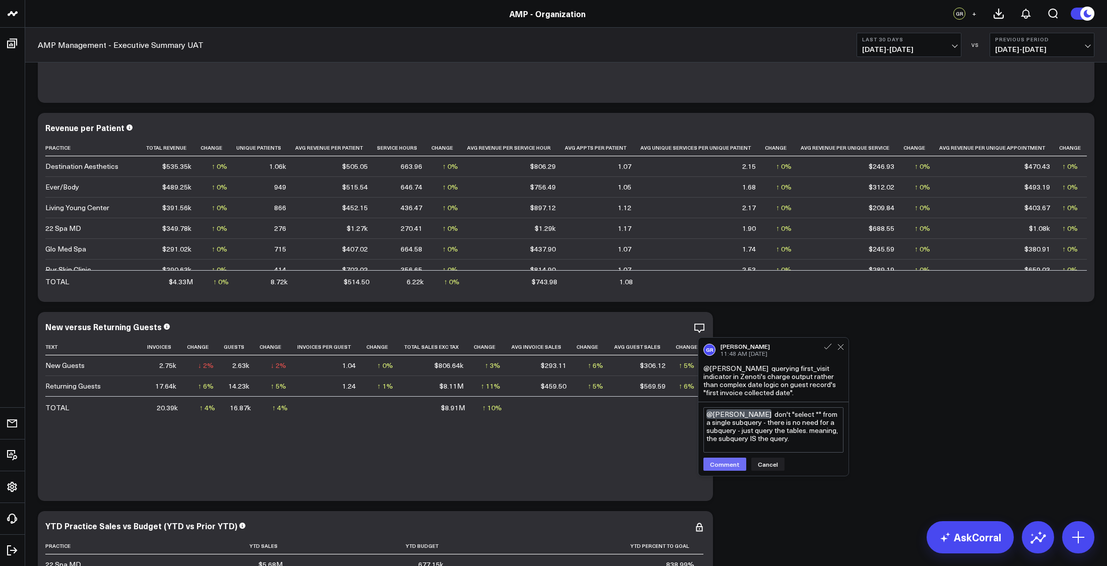
type textarea "@[PERSON_NAME] don't "select *" from a single subquery - there is no need for a…"
click at [731, 463] on button "Comment" at bounding box center [724, 464] width 43 height 13
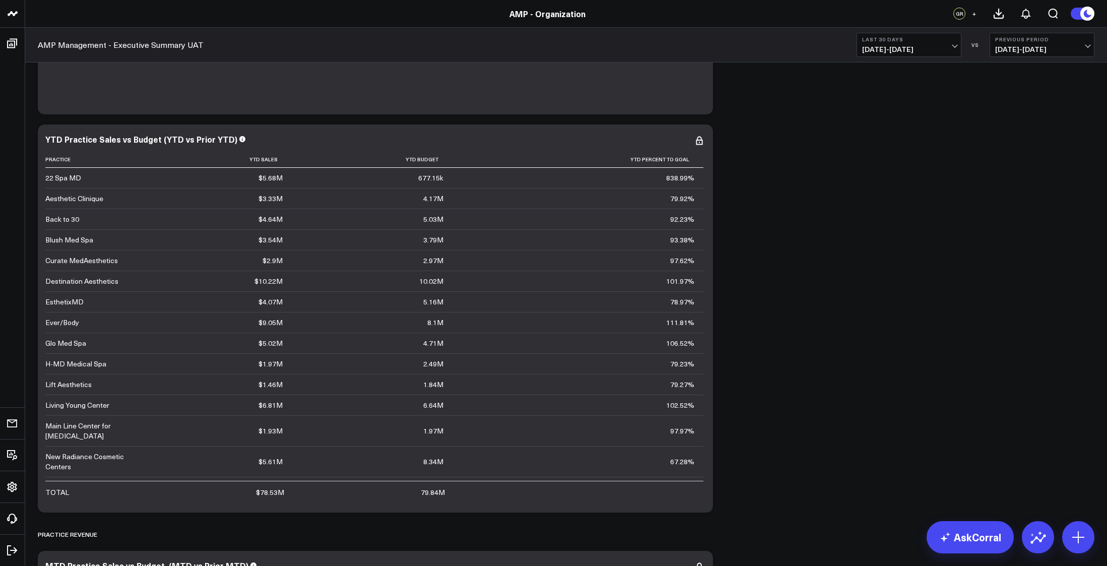
scroll to position [453, 0]
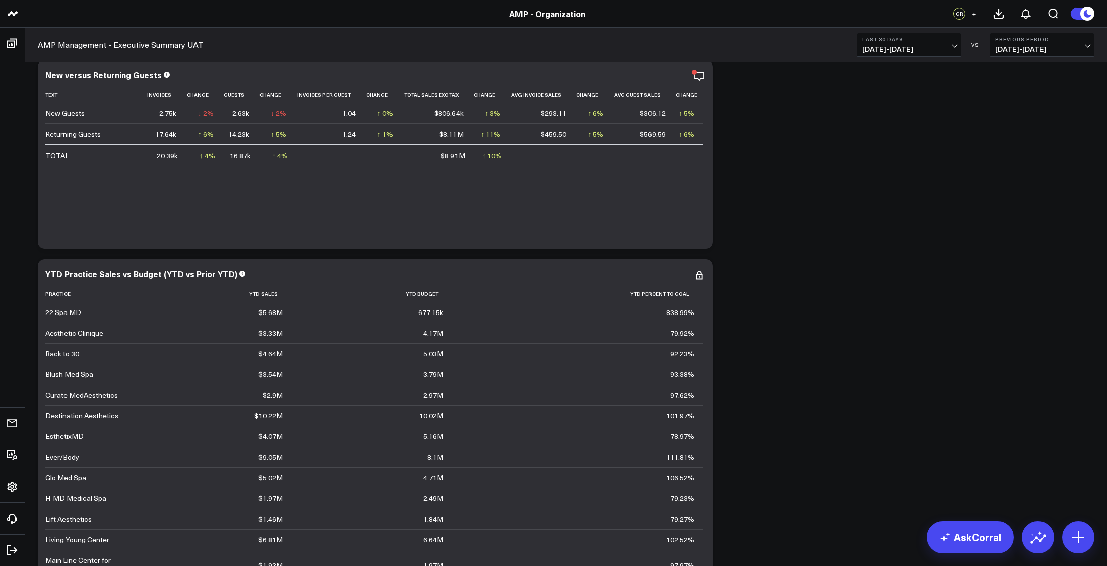
click at [951, 35] on button "Last 30 Days [DATE] - [DATE]" at bounding box center [909, 45] width 105 height 24
click at [887, 86] on link "Last 7 Days" at bounding box center [909, 86] width 104 height 19
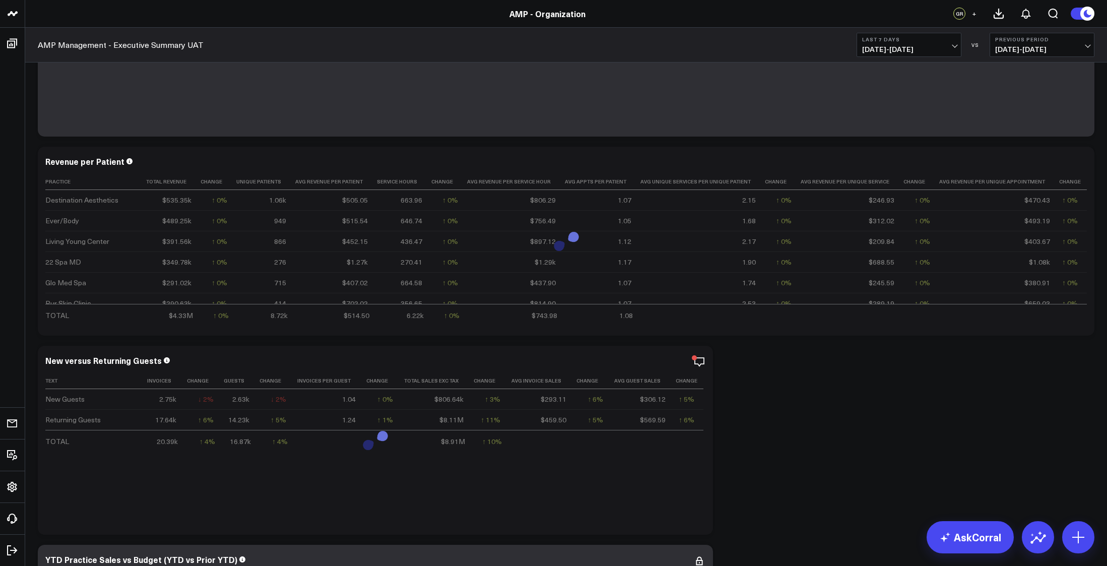
scroll to position [185, 0]
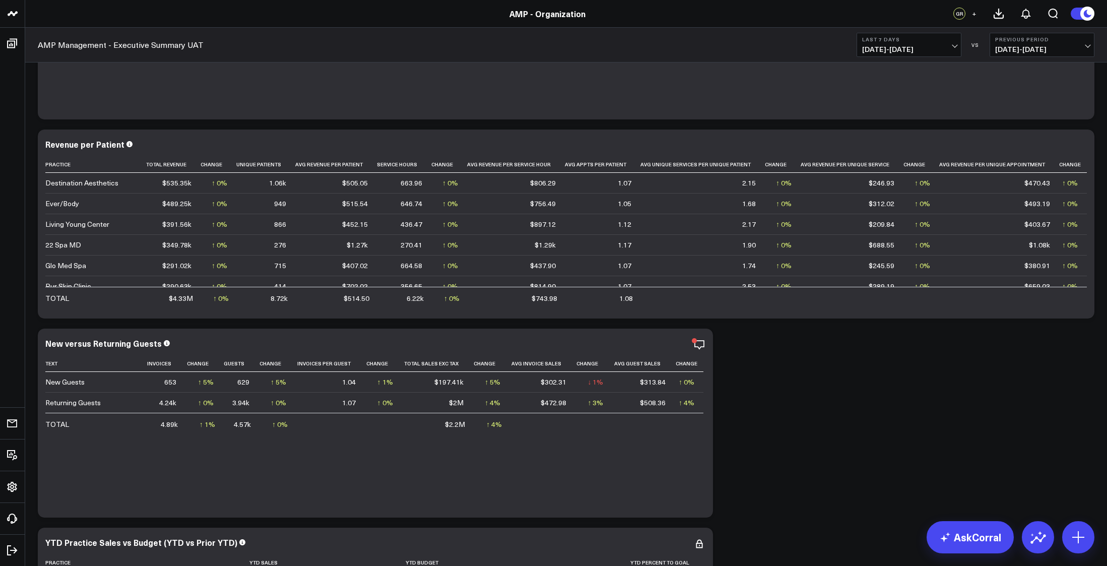
click at [955, 45] on span "[DATE] - [DATE]" at bounding box center [909, 49] width 94 height 8
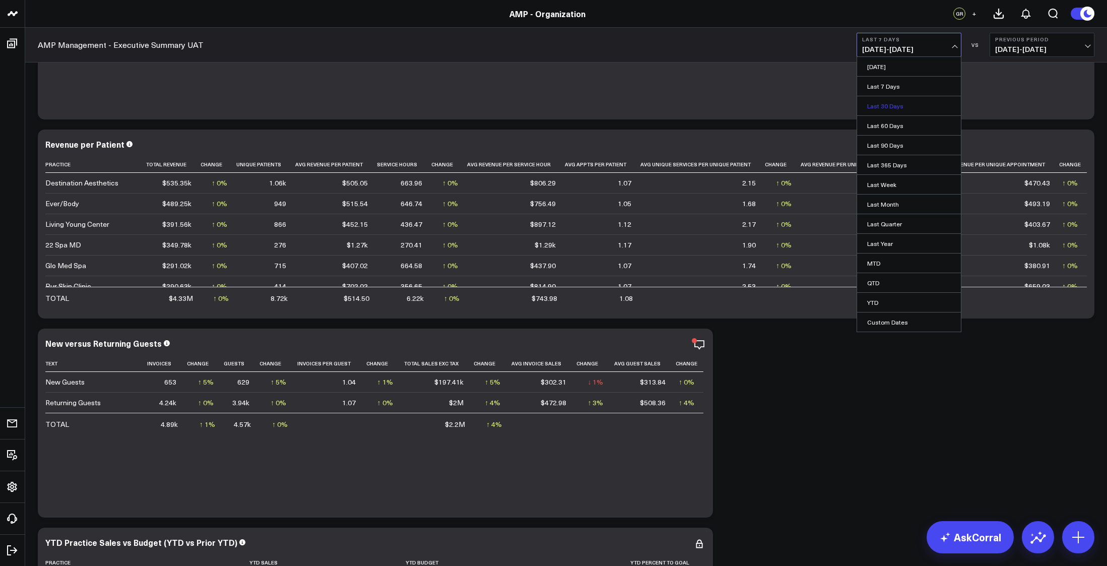
click at [885, 108] on link "Last 30 Days" at bounding box center [909, 105] width 104 height 19
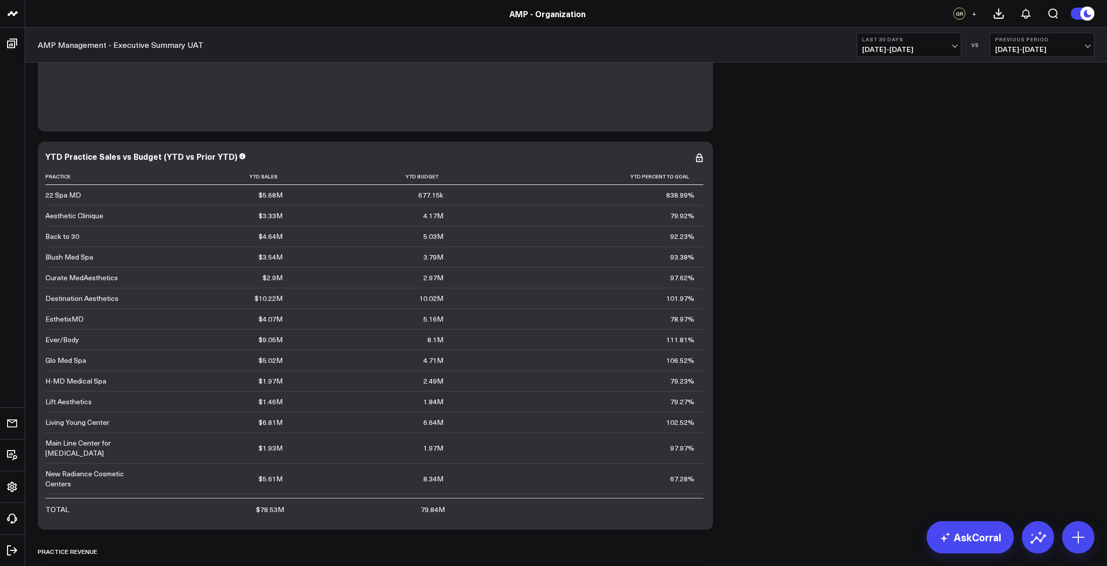
scroll to position [588, 0]
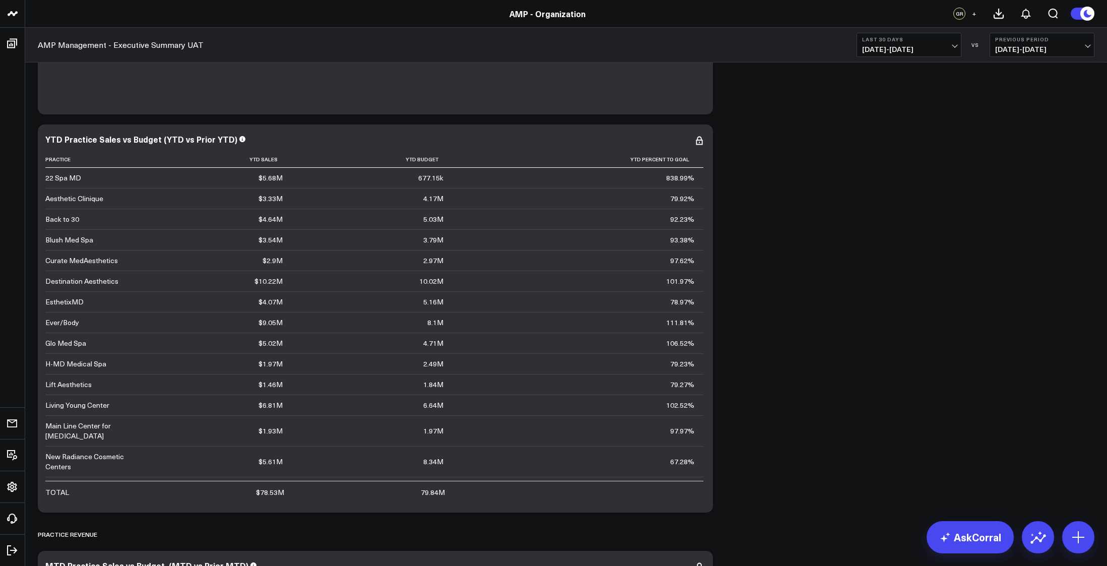
click at [970, 13] on button "+" at bounding box center [974, 14] width 12 height 12
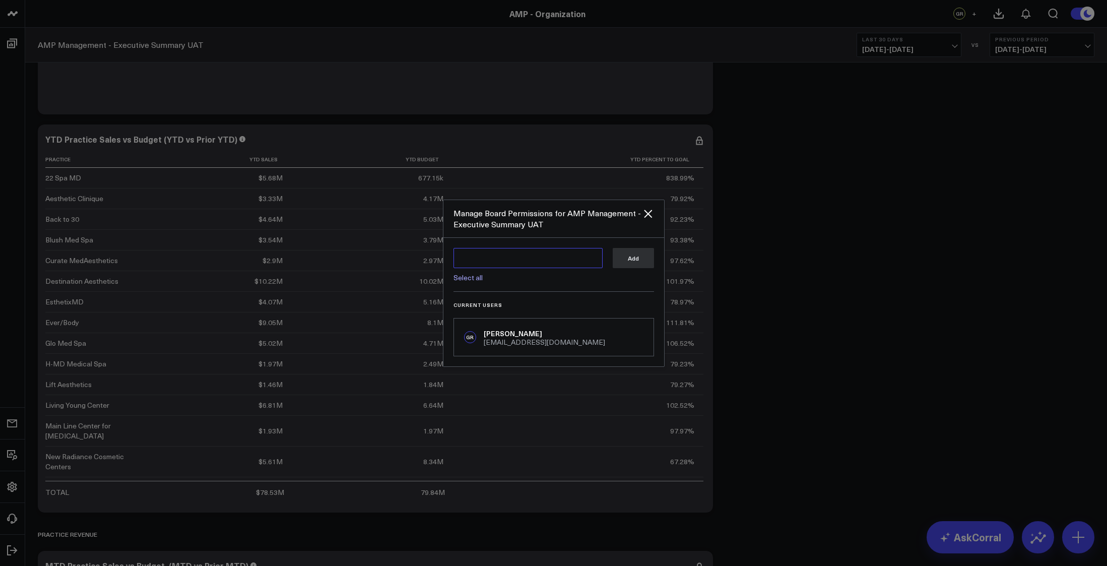
click at [492, 261] on textarea at bounding box center [527, 258] width 149 height 20
click at [505, 289] on div "[EMAIL_ADDRESS][DOMAIN_NAME]" at bounding box center [537, 290] width 120 height 14
type textarea "@[PERSON_NAME]"
click at [639, 263] on button "Add" at bounding box center [633, 258] width 41 height 20
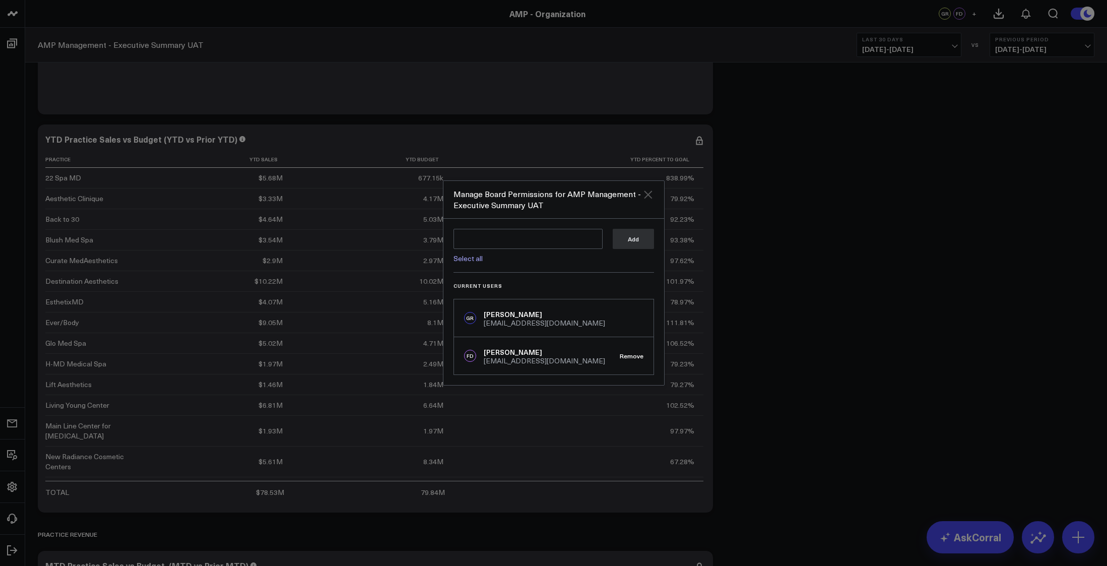
click at [650, 197] on icon "Close" at bounding box center [648, 194] width 8 height 8
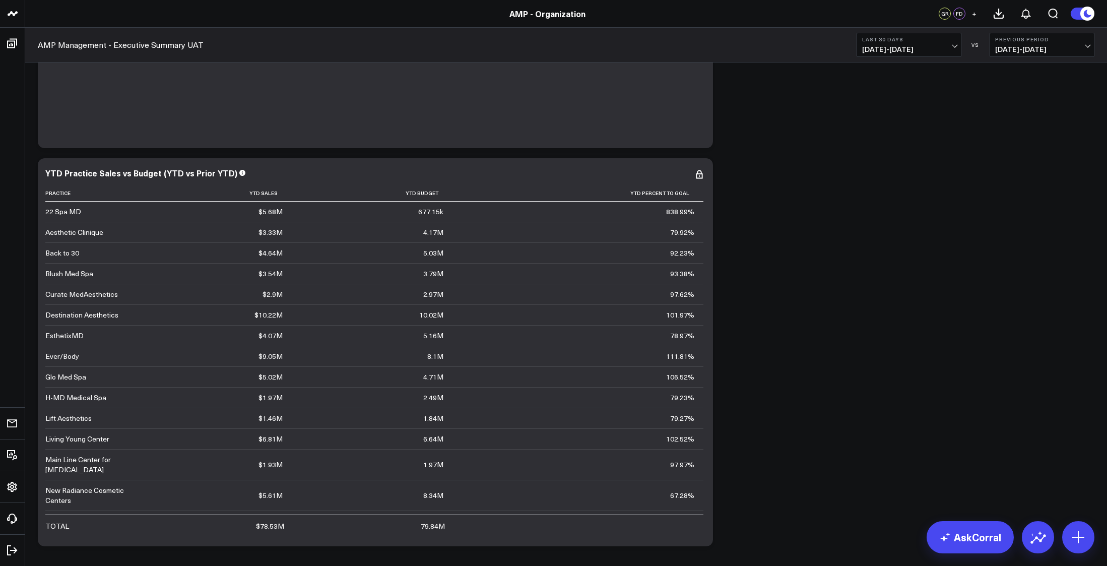
scroll to position [638, 0]
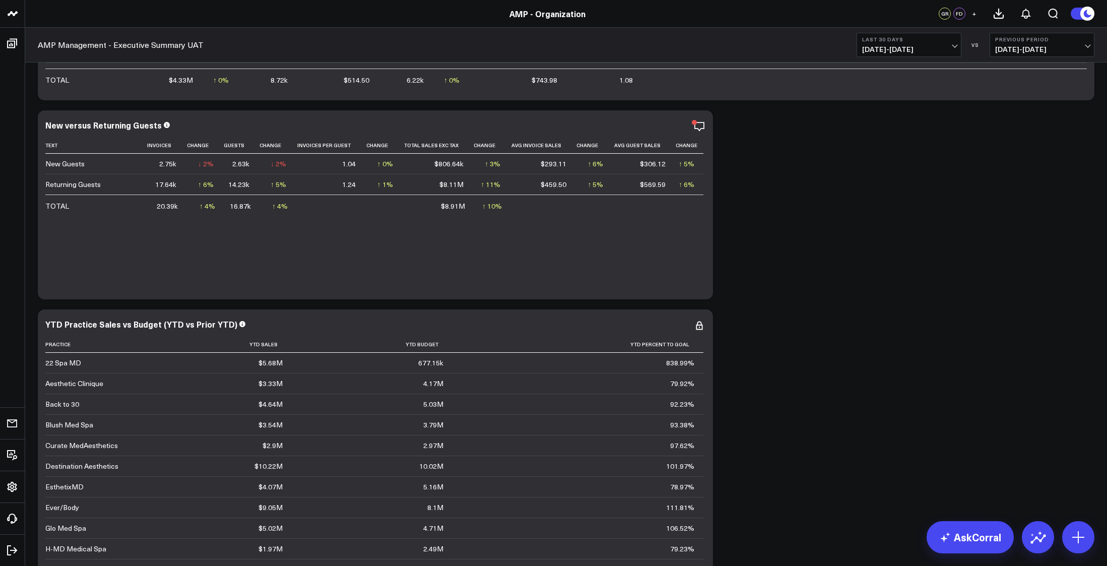
scroll to position [386, 0]
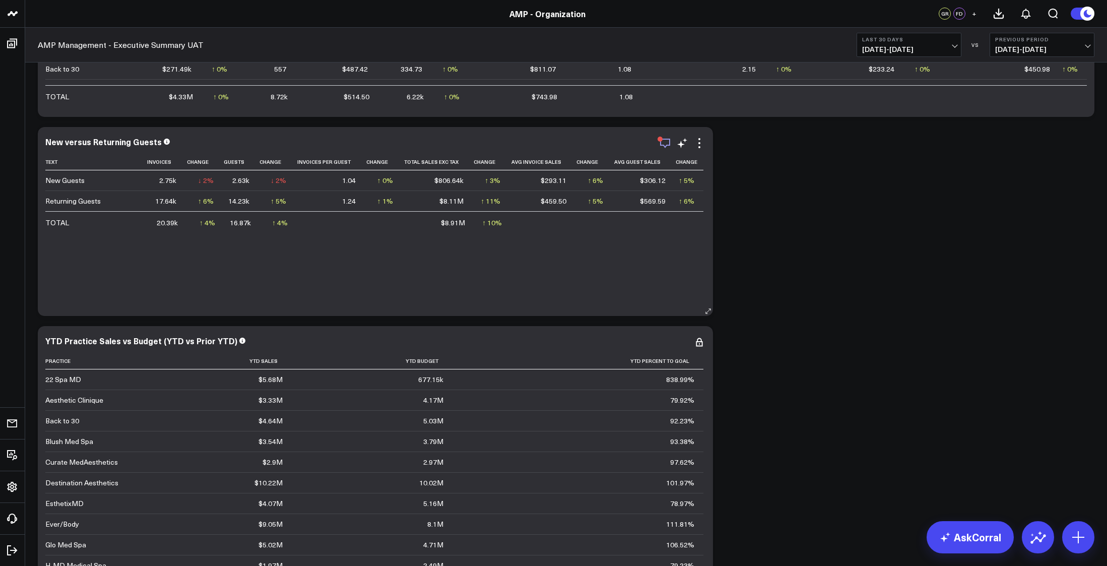
click at [664, 147] on icon "button" at bounding box center [665, 143] width 12 height 12
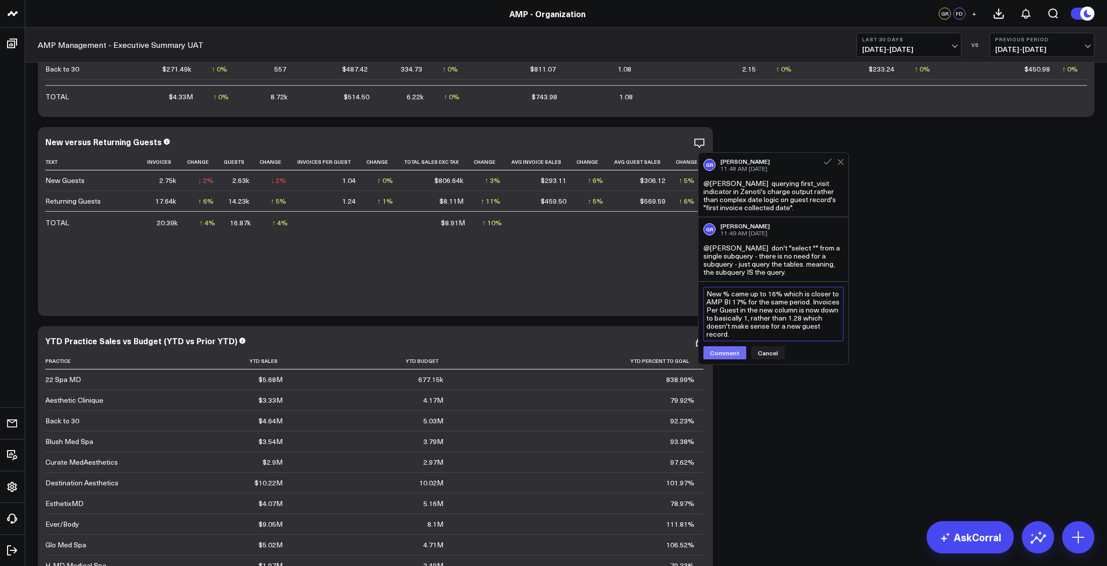
type textarea "New % came up to 16% which is closer to AMP BI 17% for the same period. Invoice…"
click at [738, 353] on button "Comment" at bounding box center [724, 352] width 43 height 13
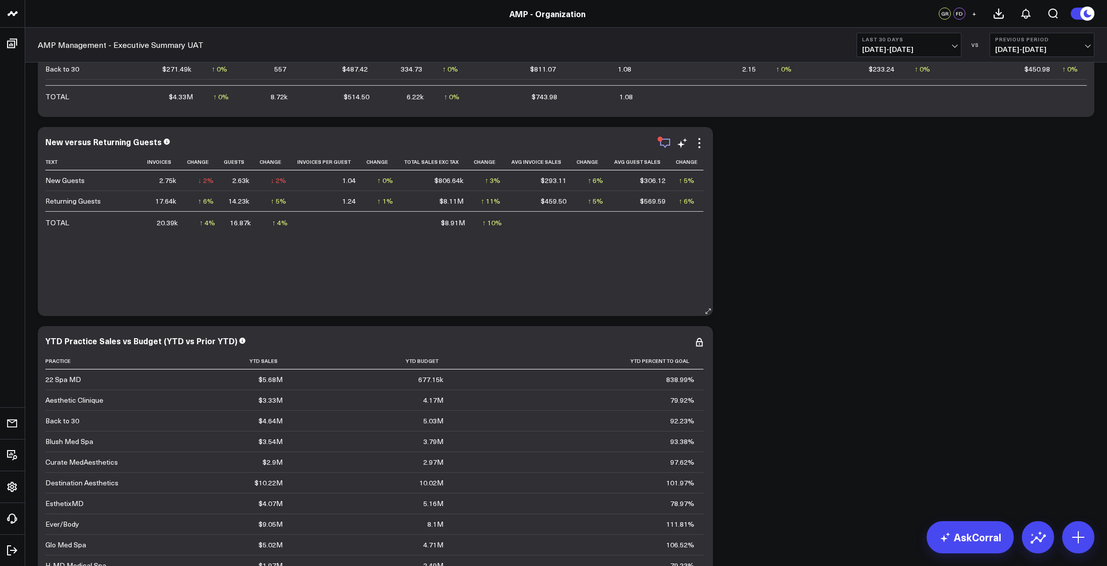
click at [665, 140] on icon "button" at bounding box center [665, 143] width 12 height 12
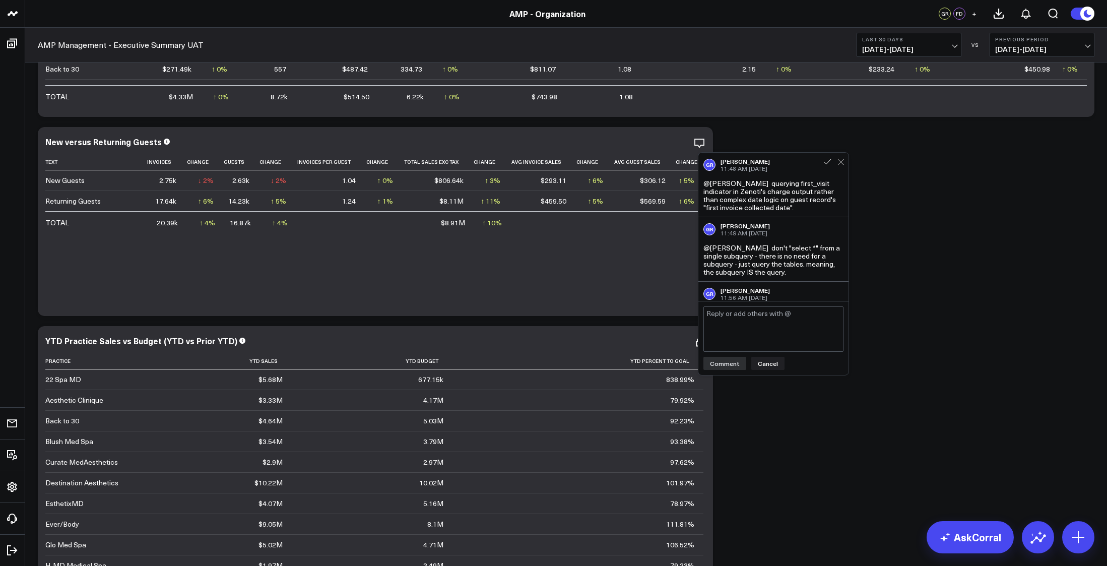
scroll to position [61, 0]
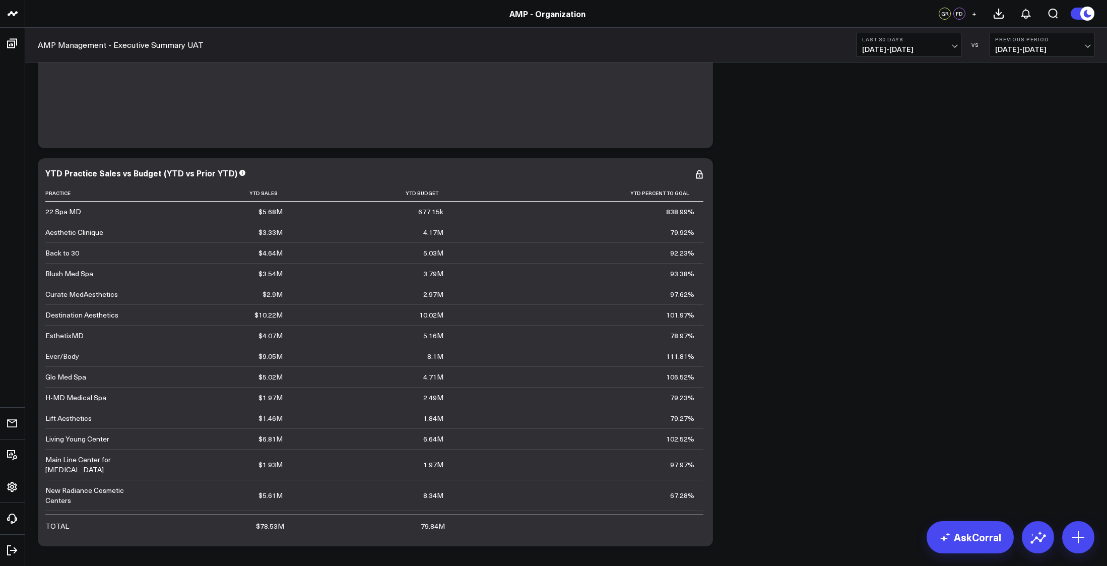
scroll to position [571, 0]
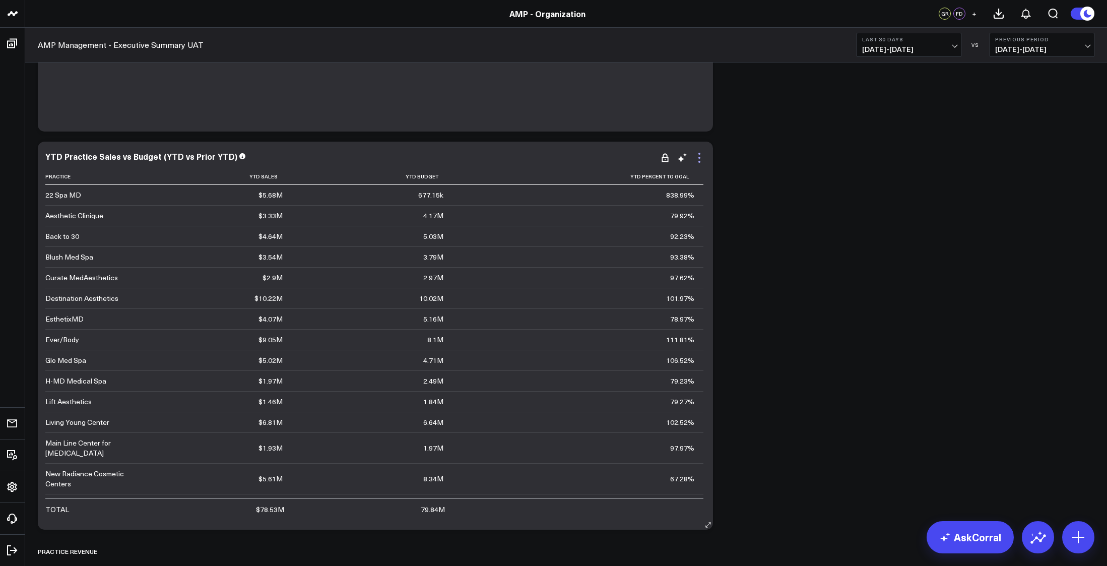
click at [705, 160] on icon at bounding box center [699, 158] width 12 height 12
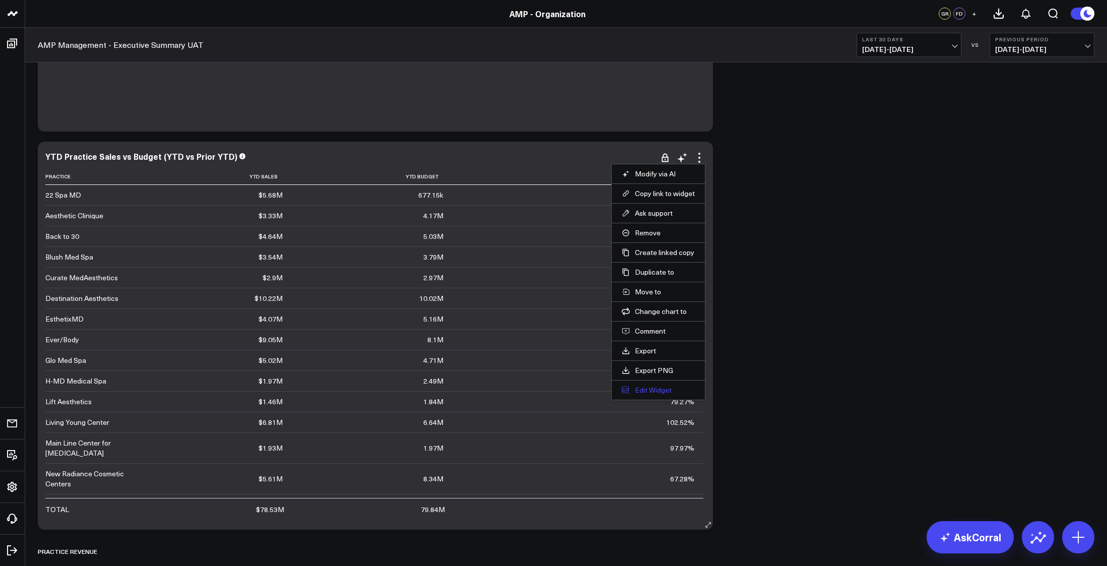
click at [659, 389] on button "Edit Widget" at bounding box center [658, 389] width 73 height 9
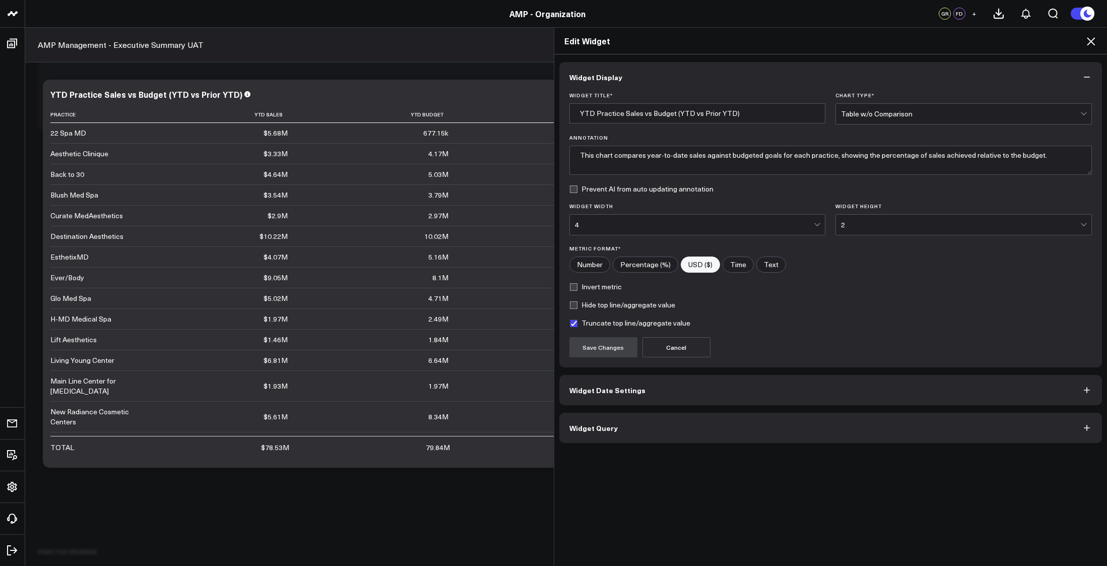
click at [712, 429] on button "Widget Query" at bounding box center [830, 428] width 543 height 30
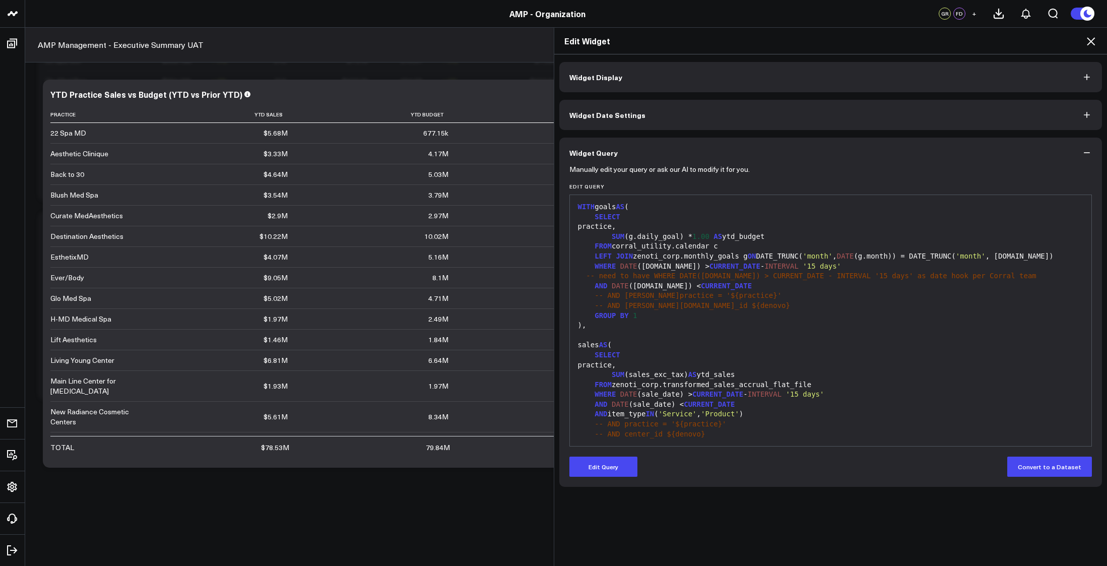
click at [742, 116] on button "Widget Date Settings" at bounding box center [830, 115] width 543 height 30
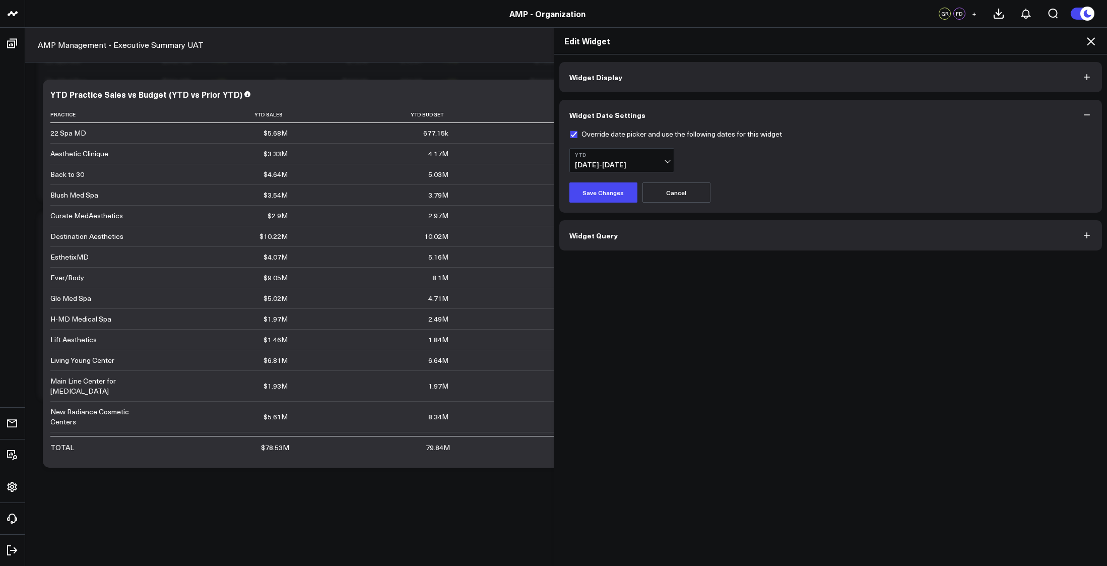
click at [707, 238] on button "Widget Query" at bounding box center [830, 235] width 543 height 30
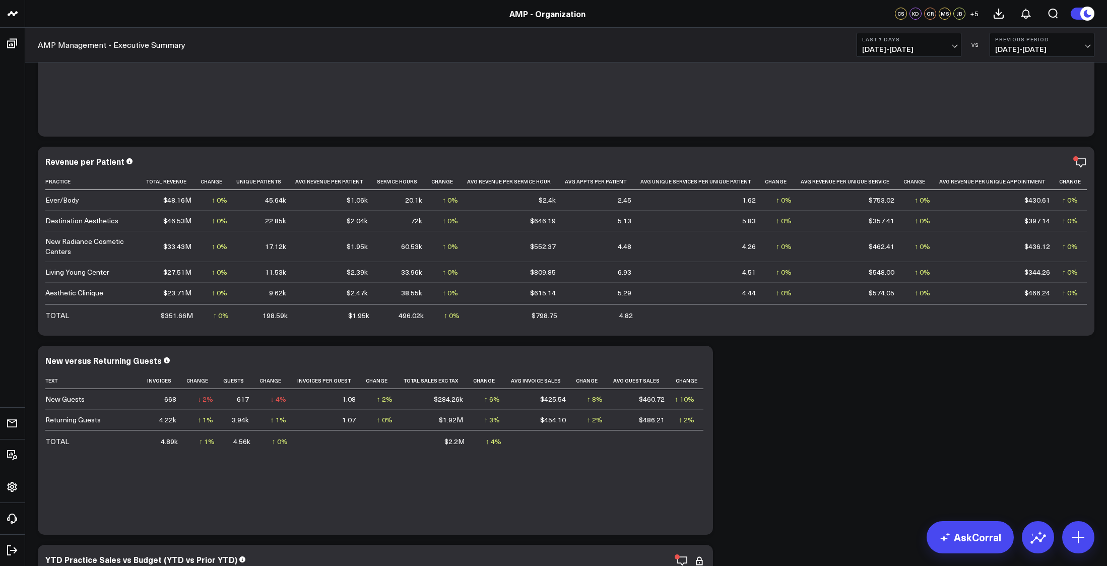
scroll to position [185, 0]
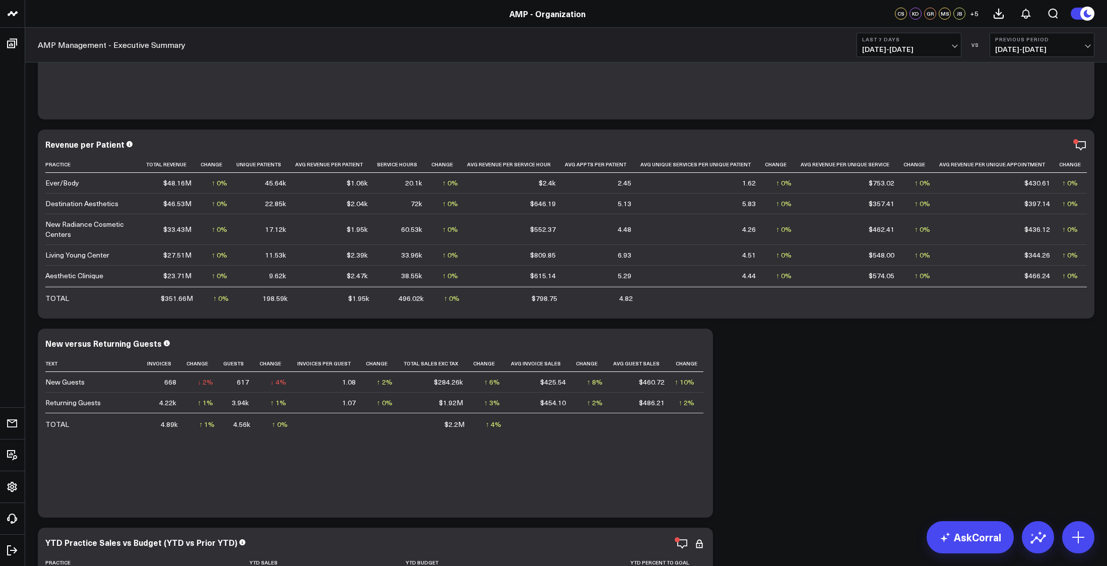
click at [955, 41] on b "Last 7 Days" at bounding box center [909, 39] width 94 height 6
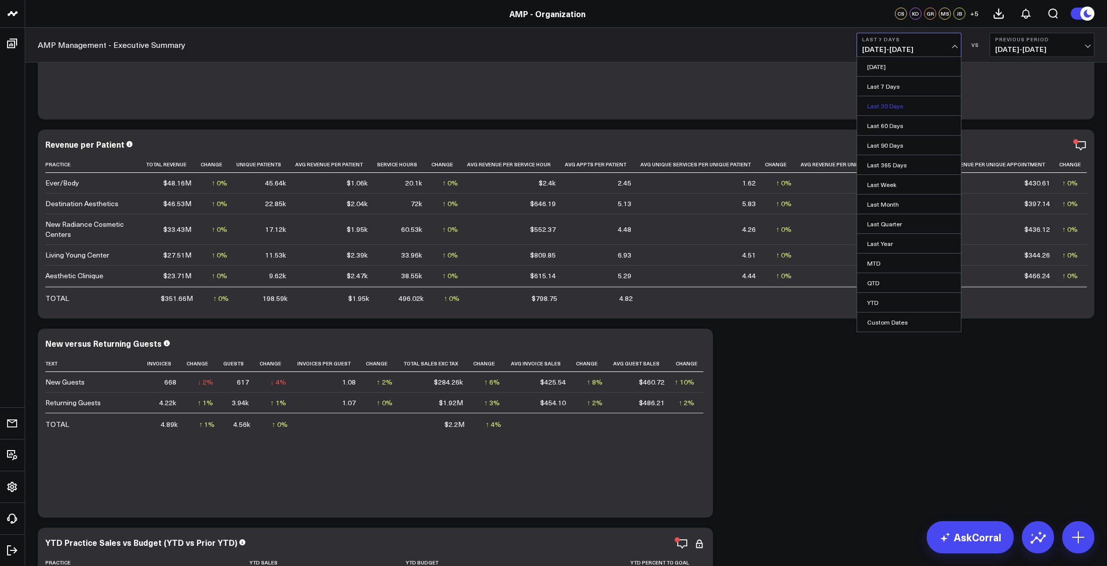
click at [883, 110] on link "Last 30 Days" at bounding box center [909, 105] width 104 height 19
